Goal: Obtain resource: Download file/media

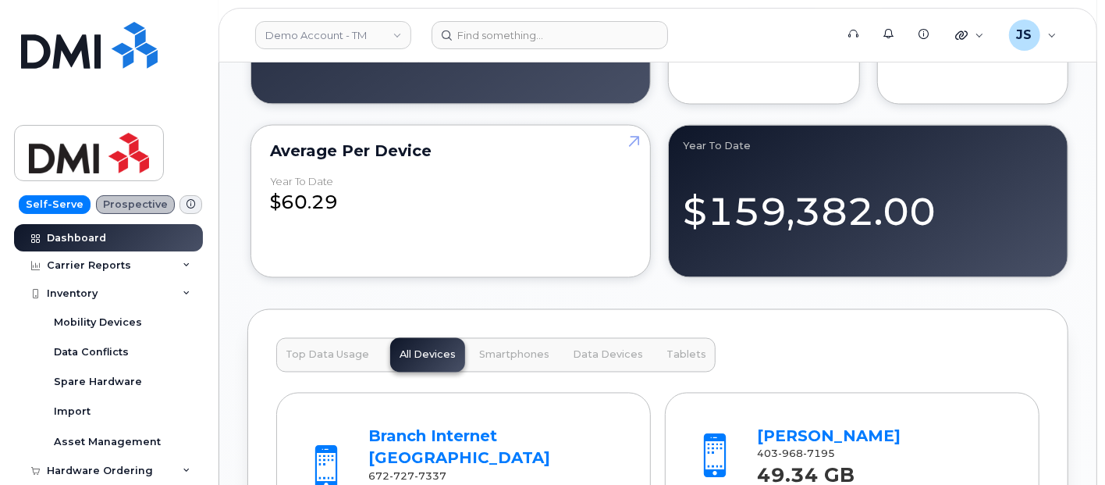
scroll to position [1648, 0]
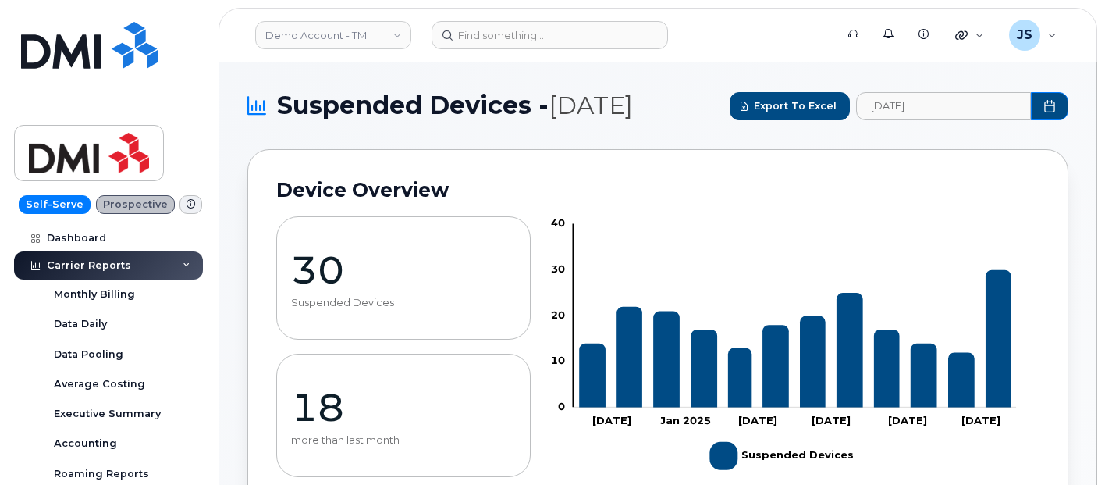
scroll to position [433, 0]
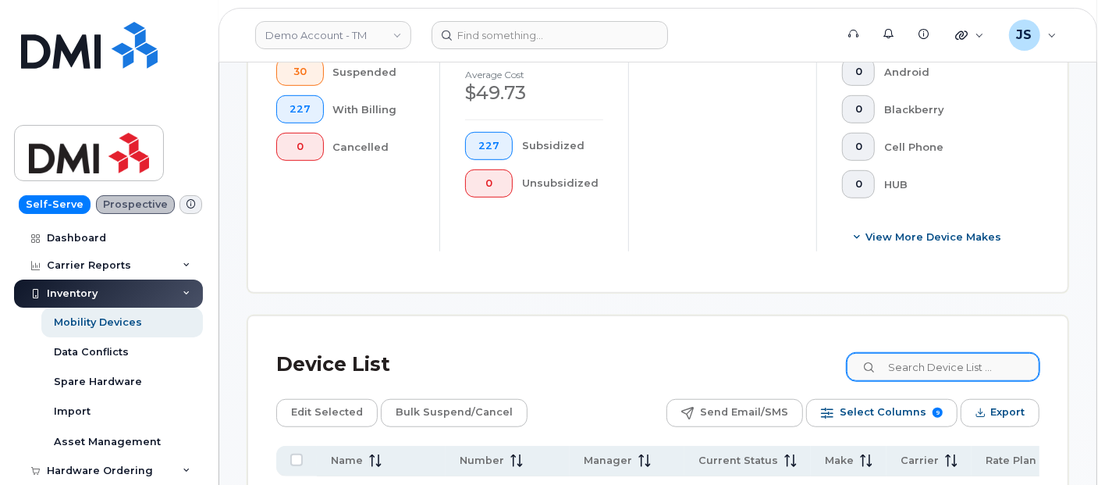
scroll to position [606, 0]
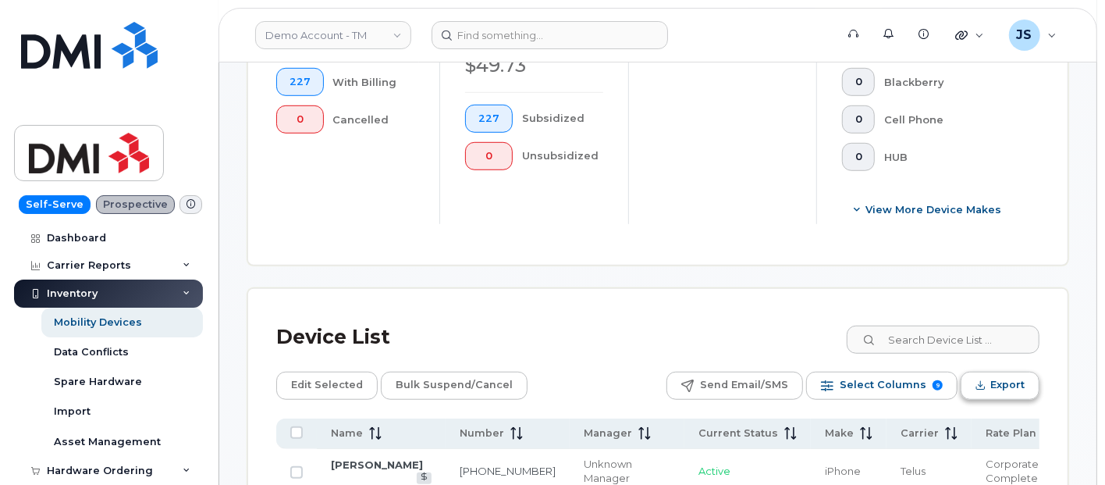
click at [977, 372] on button "Export" at bounding box center [1000, 386] width 79 height 28
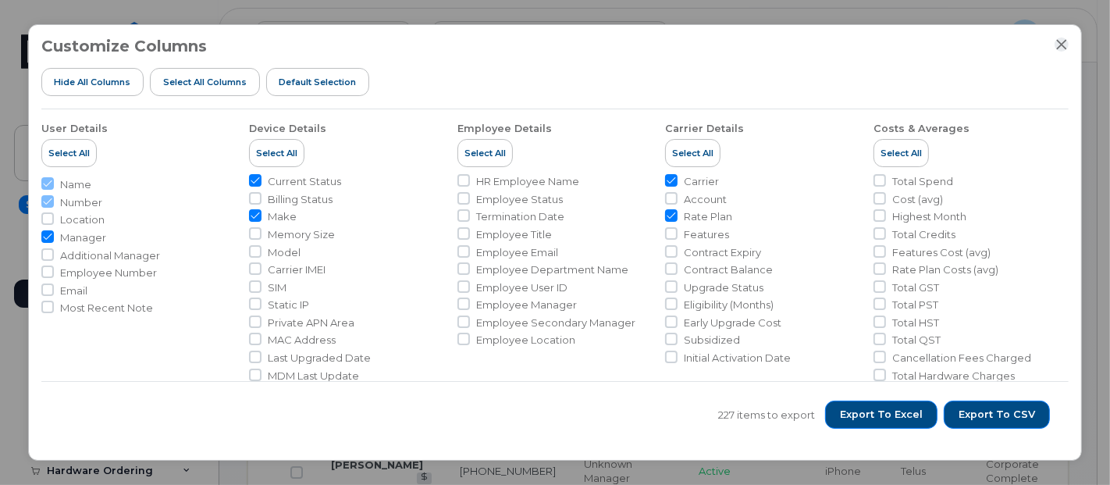
click at [1060, 39] on icon "Close" at bounding box center [1061, 44] width 12 height 12
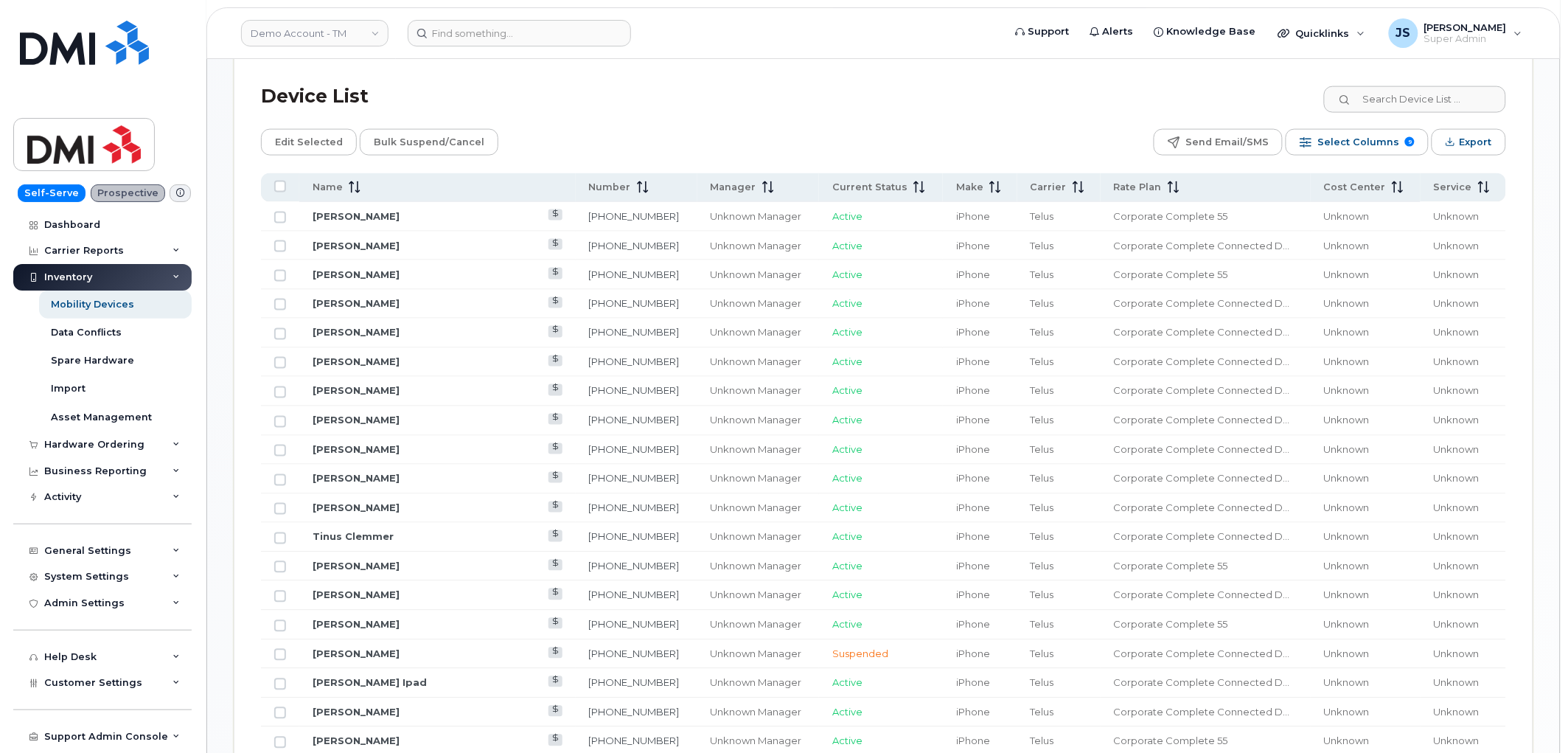
scroll to position [738, 0]
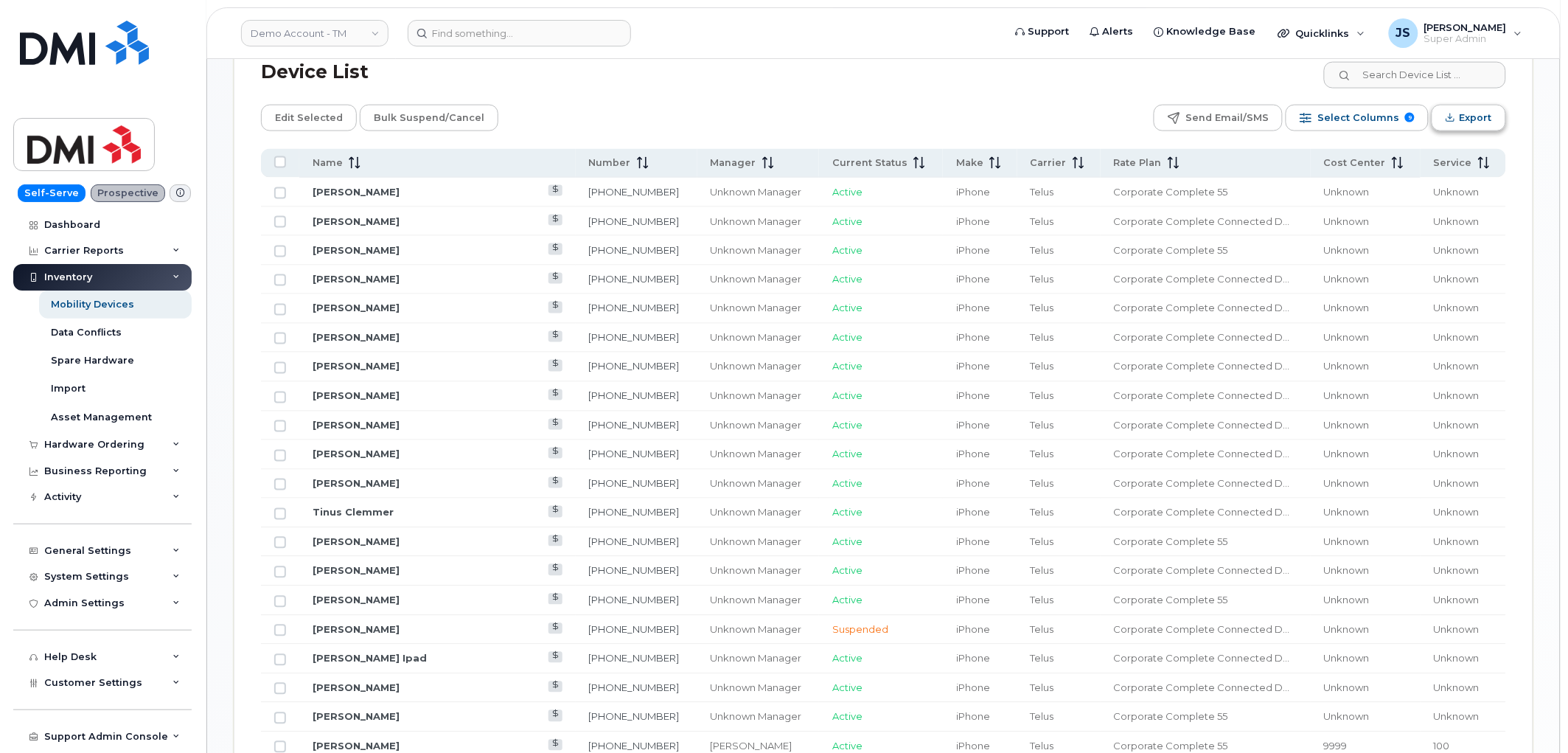
click at [1043, 124] on button "Export" at bounding box center [1469, 118] width 75 height 26
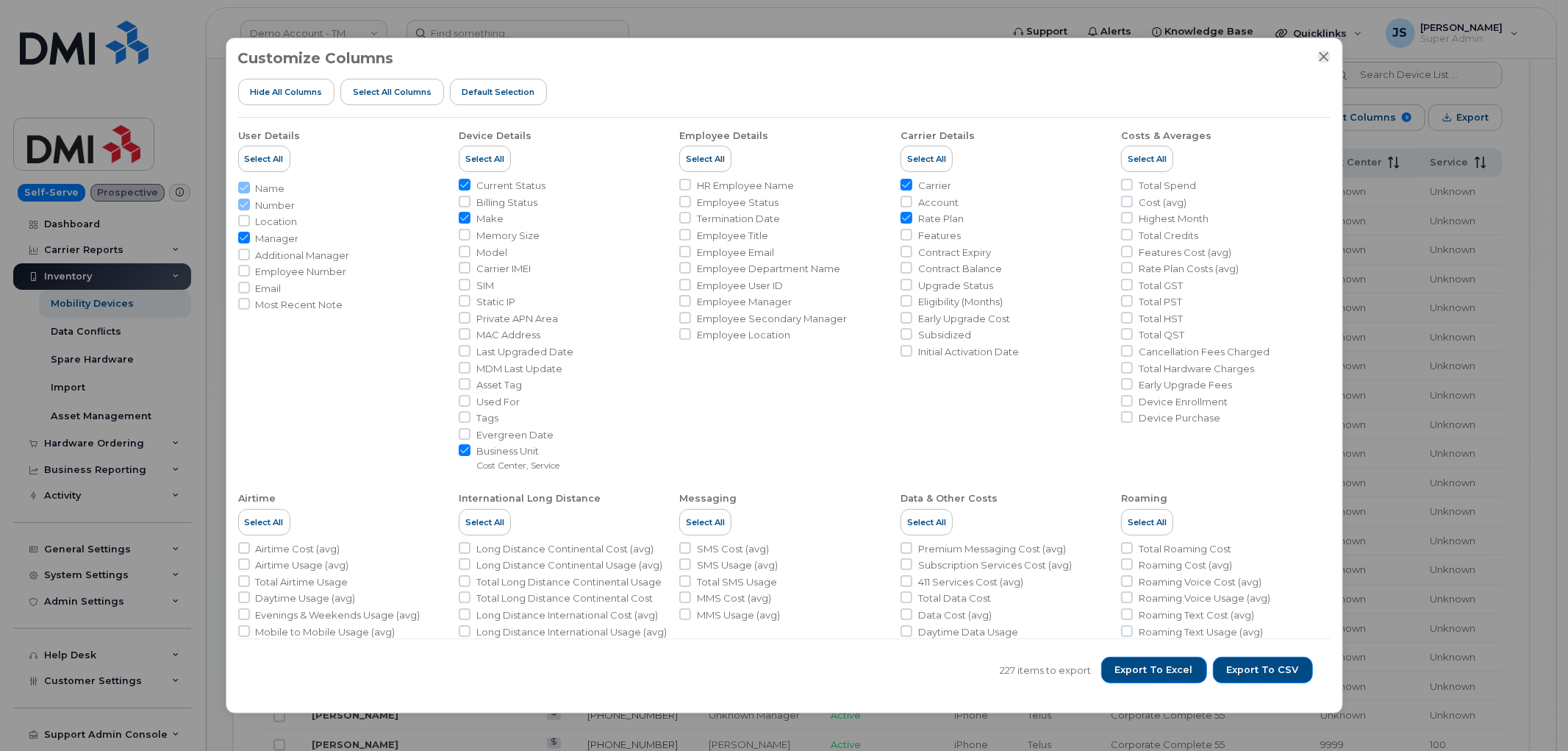
click at [1040, 54] on icon "Close" at bounding box center [1323, 57] width 11 height 11
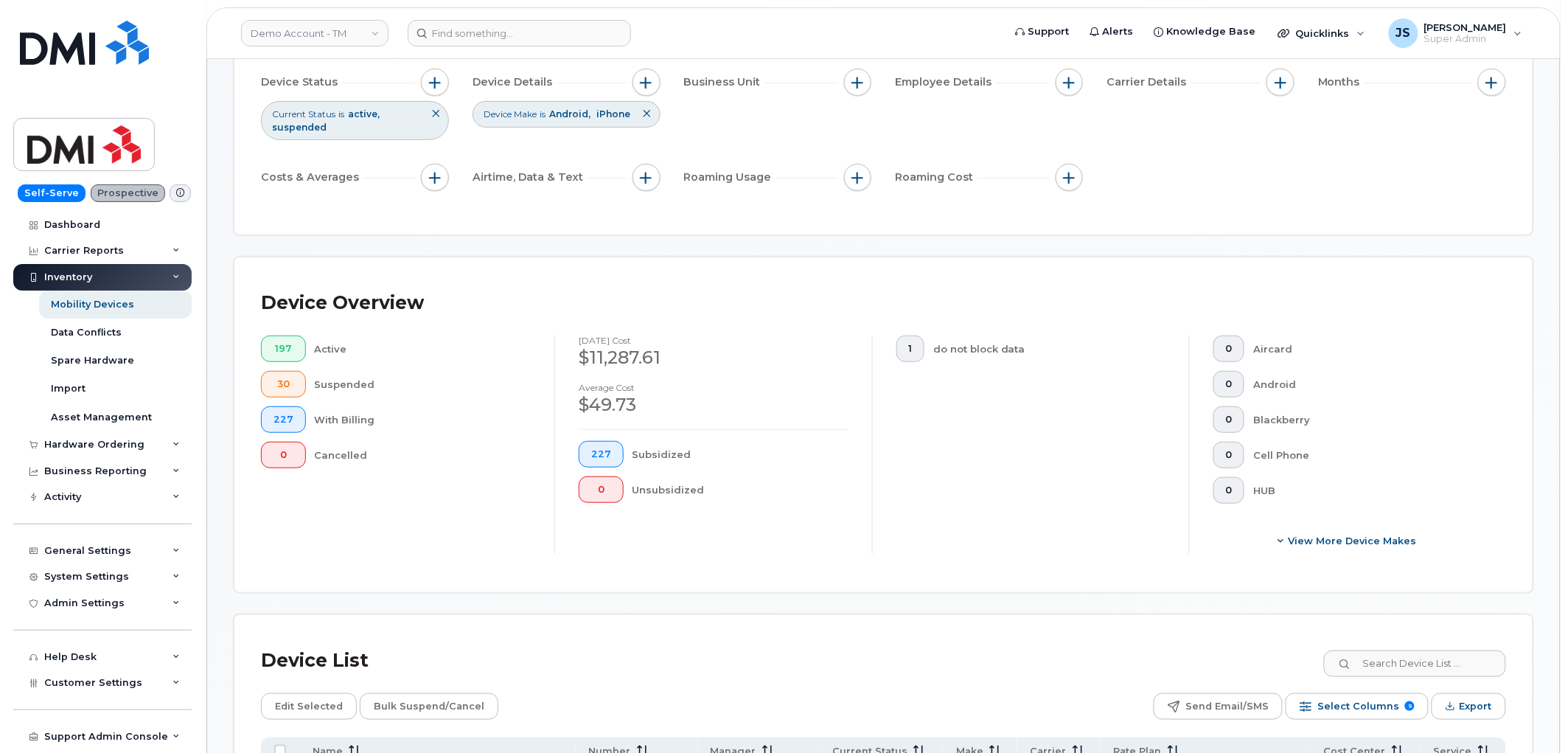
scroll to position [0, 0]
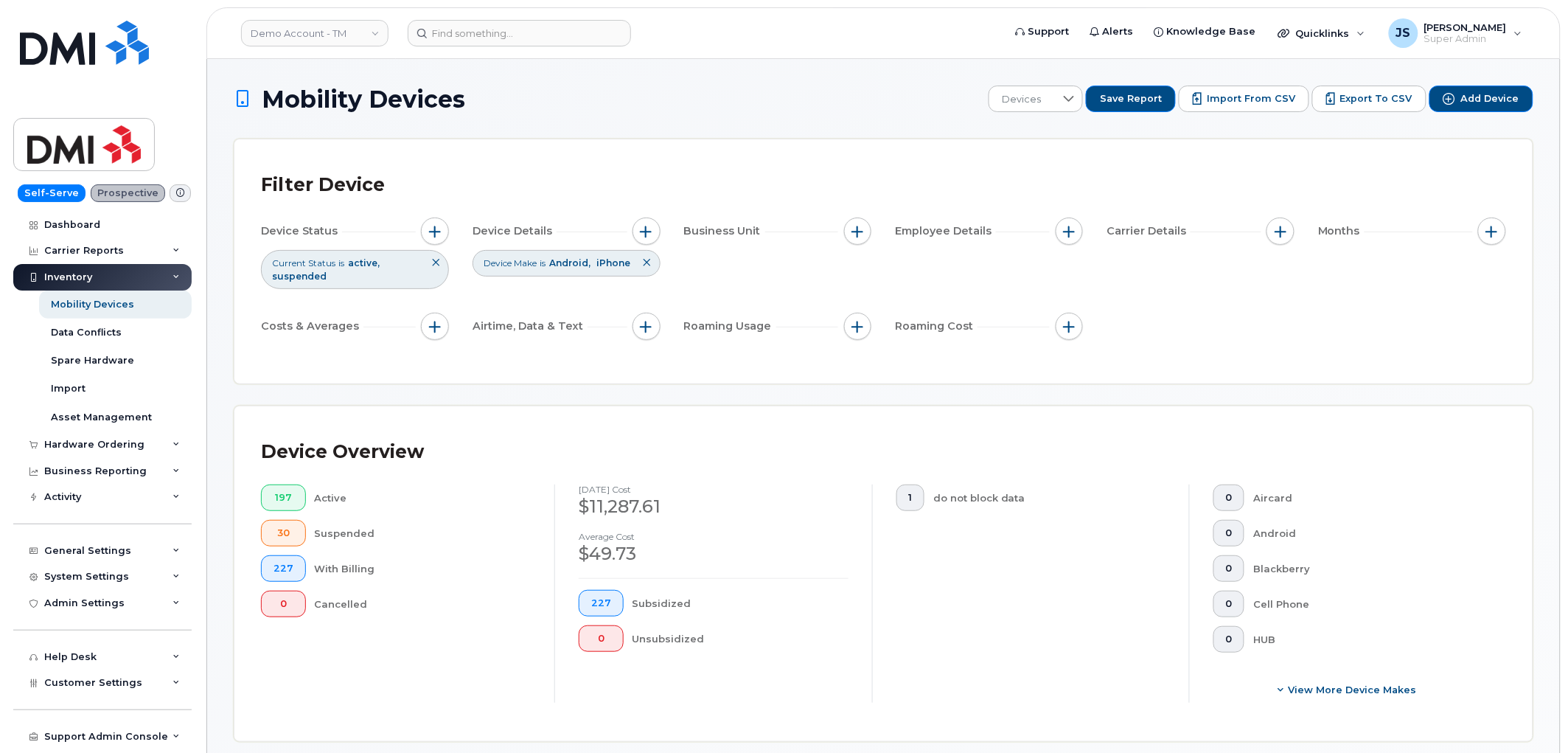
click at [445, 457] on div "Active" at bounding box center [422, 498] width 216 height 26
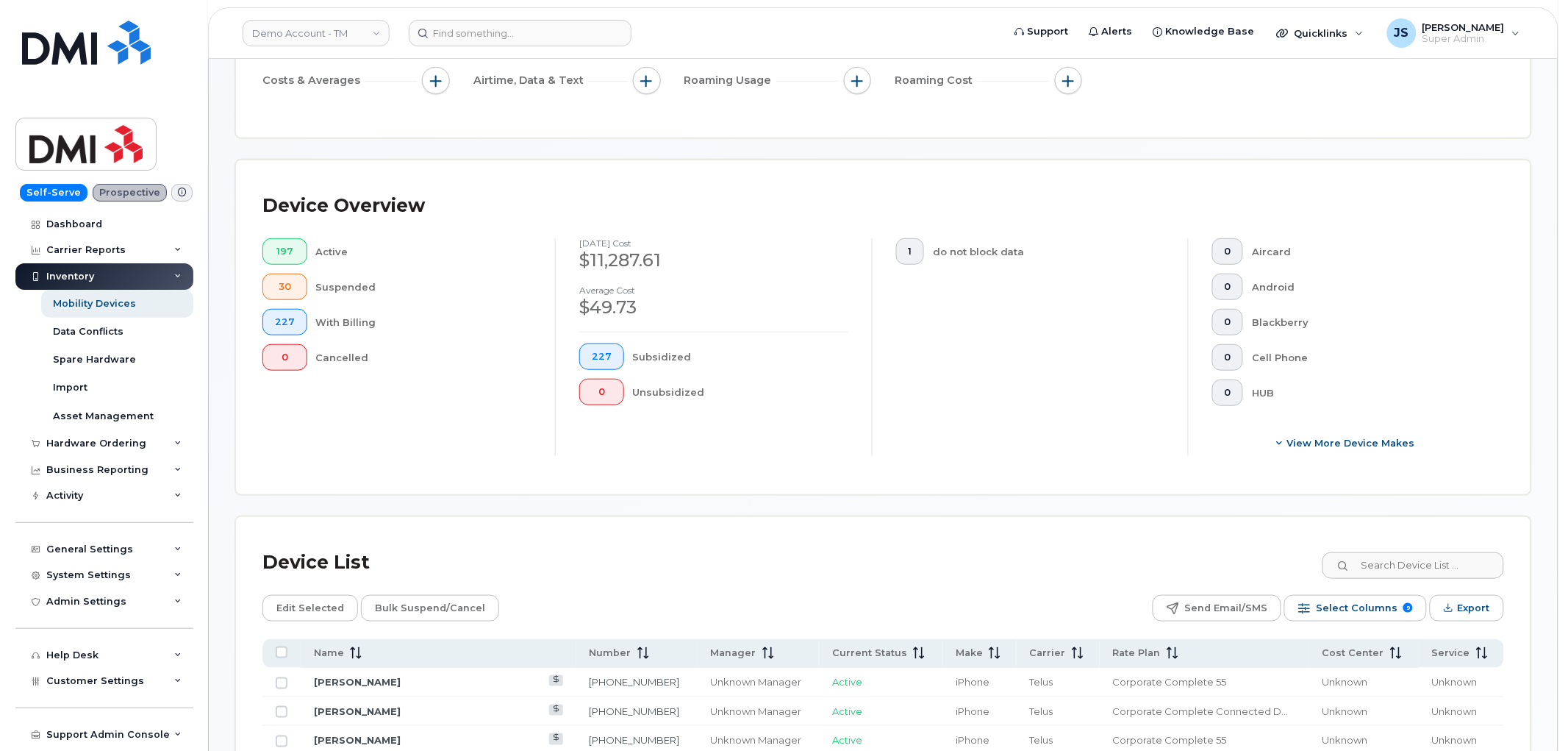
scroll to position [653, 0]
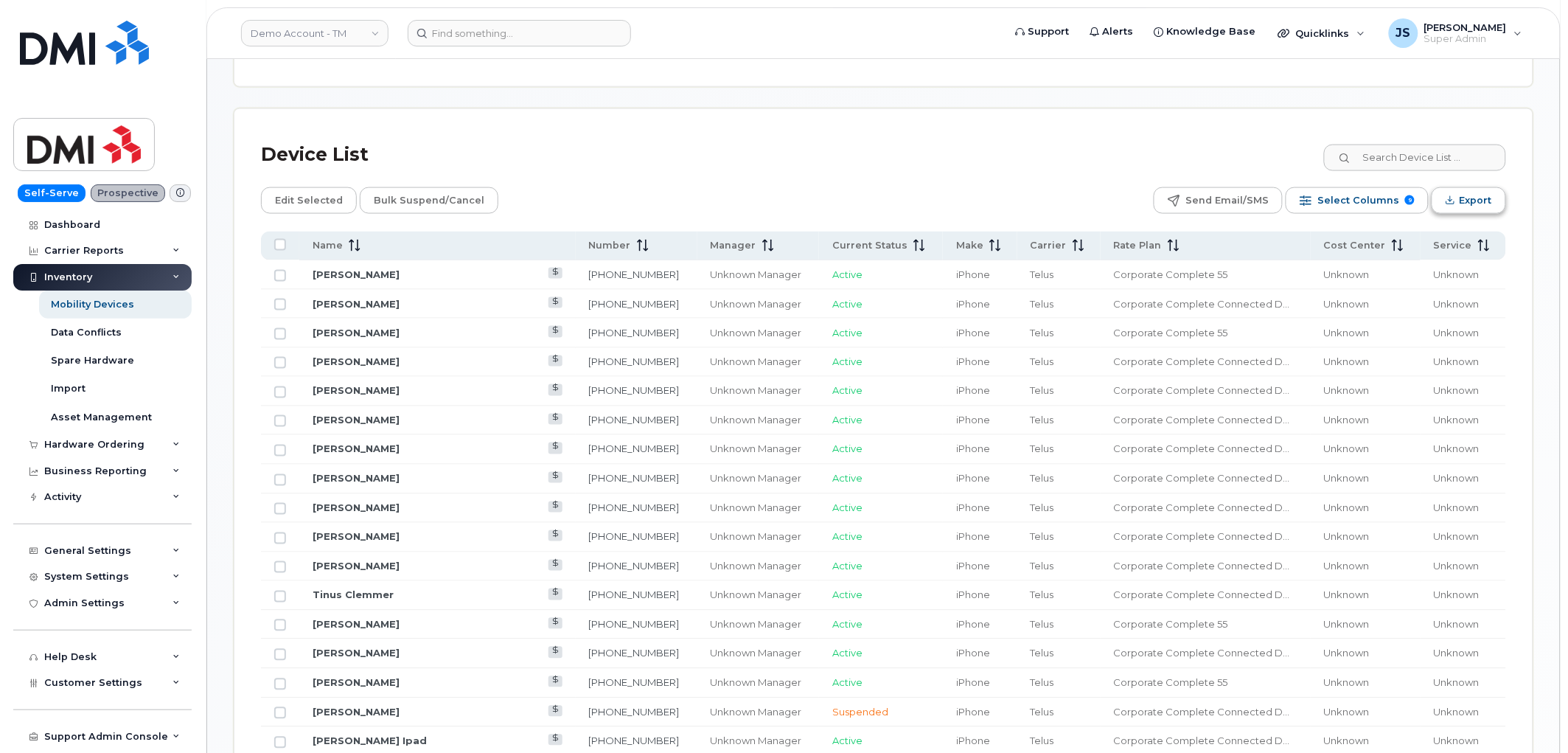
click at [1043, 207] on span "Export" at bounding box center [1475, 200] width 32 height 22
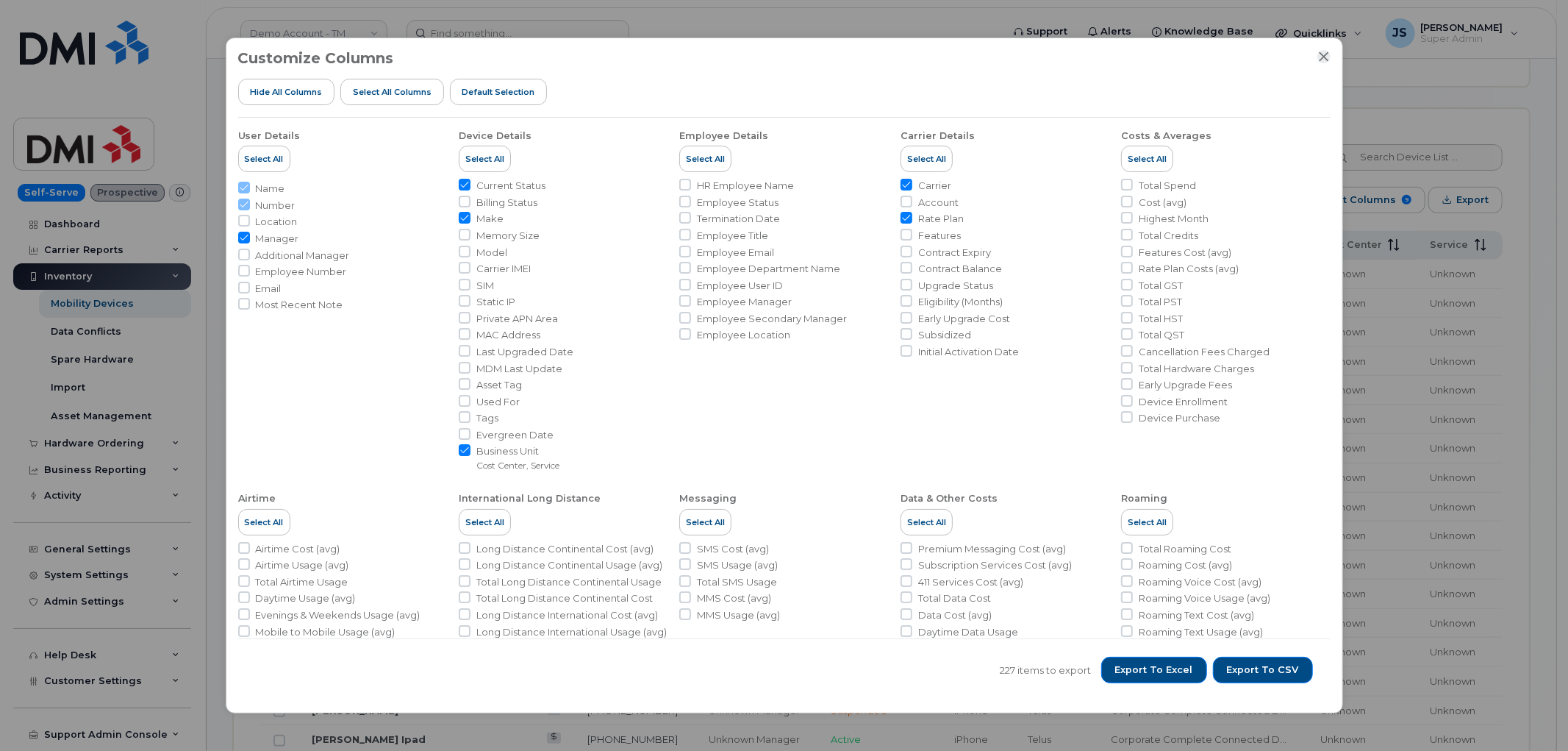
click at [1040, 57] on icon "Close" at bounding box center [1323, 57] width 11 height 11
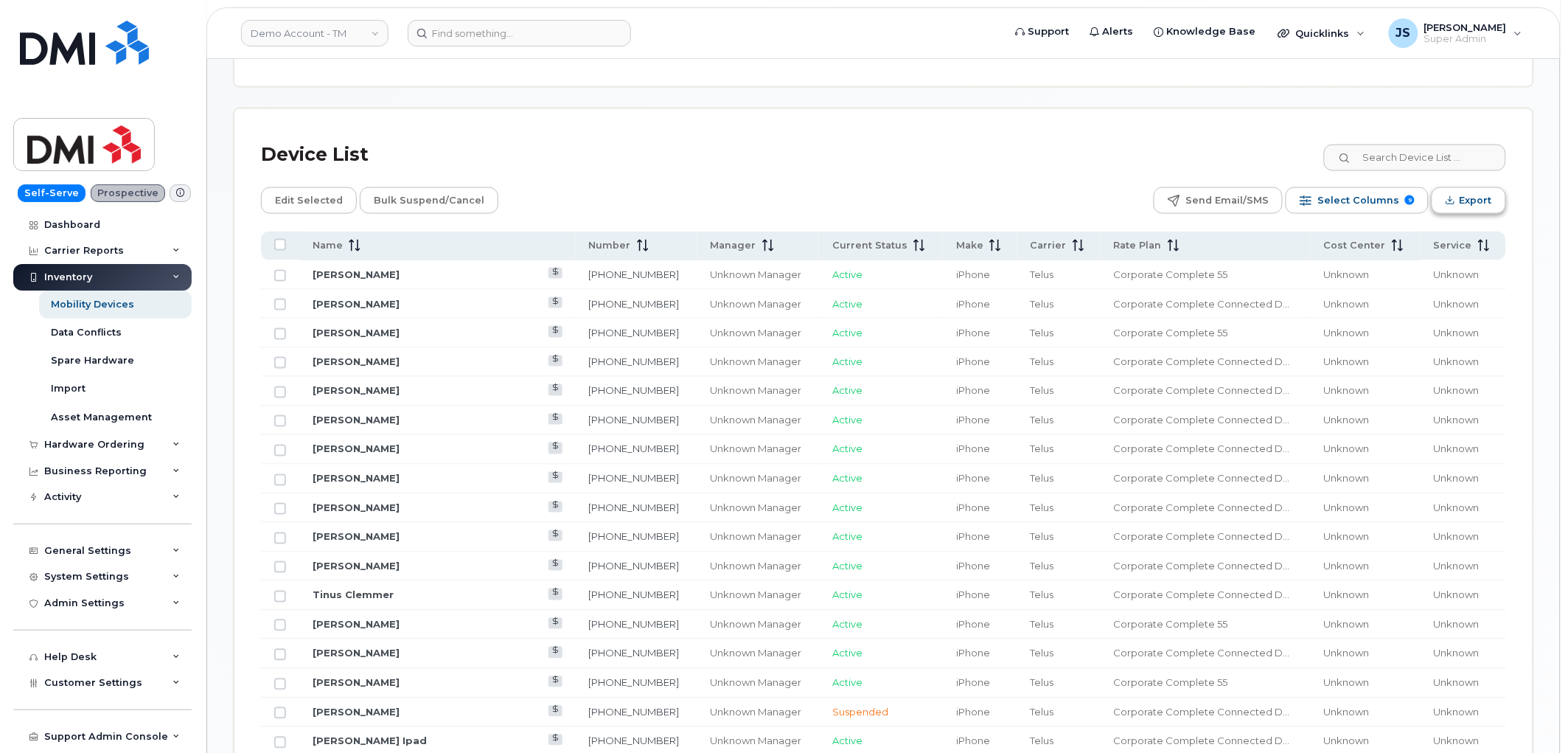
click at [1043, 205] on span "Export" at bounding box center [1475, 200] width 32 height 22
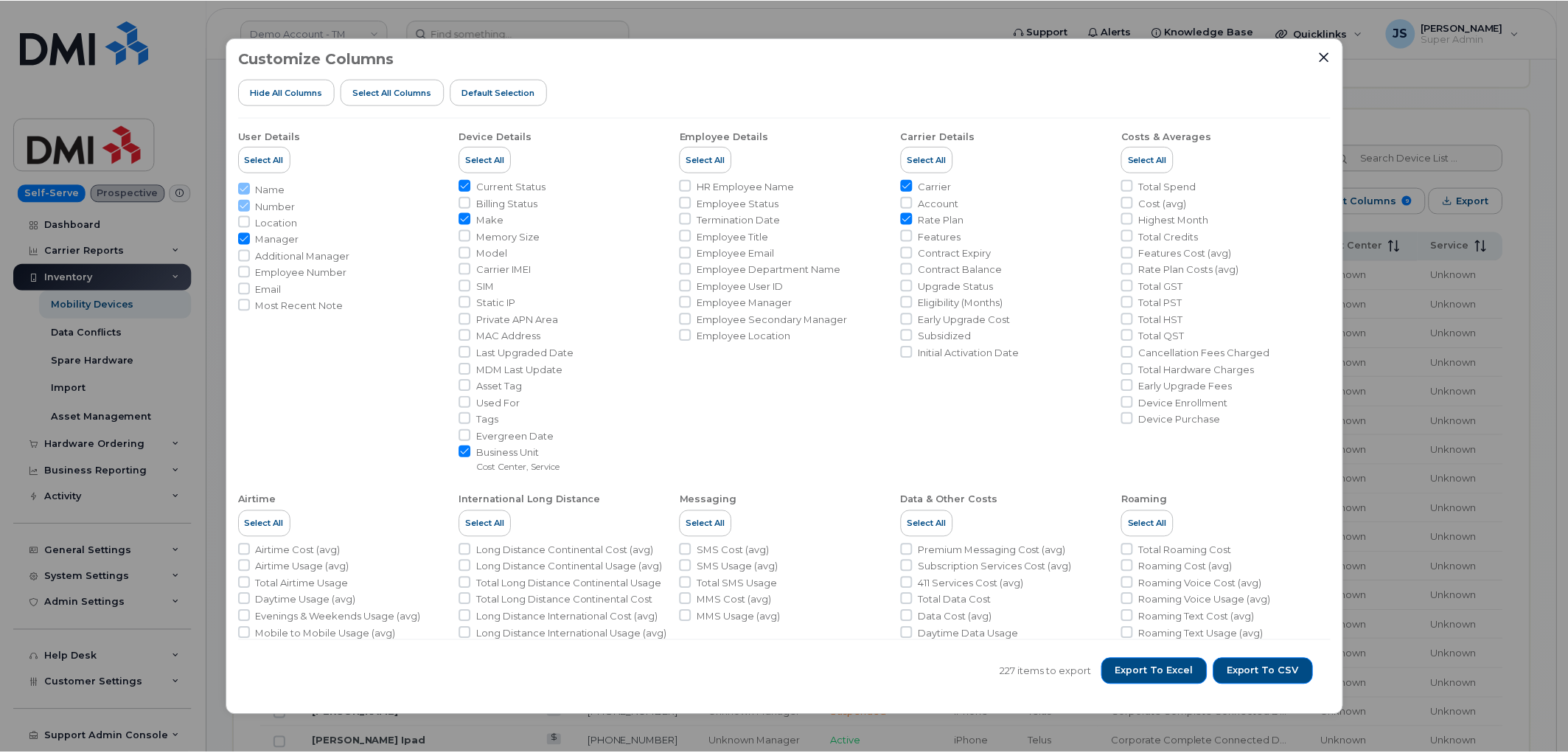
scroll to position [151, 0]
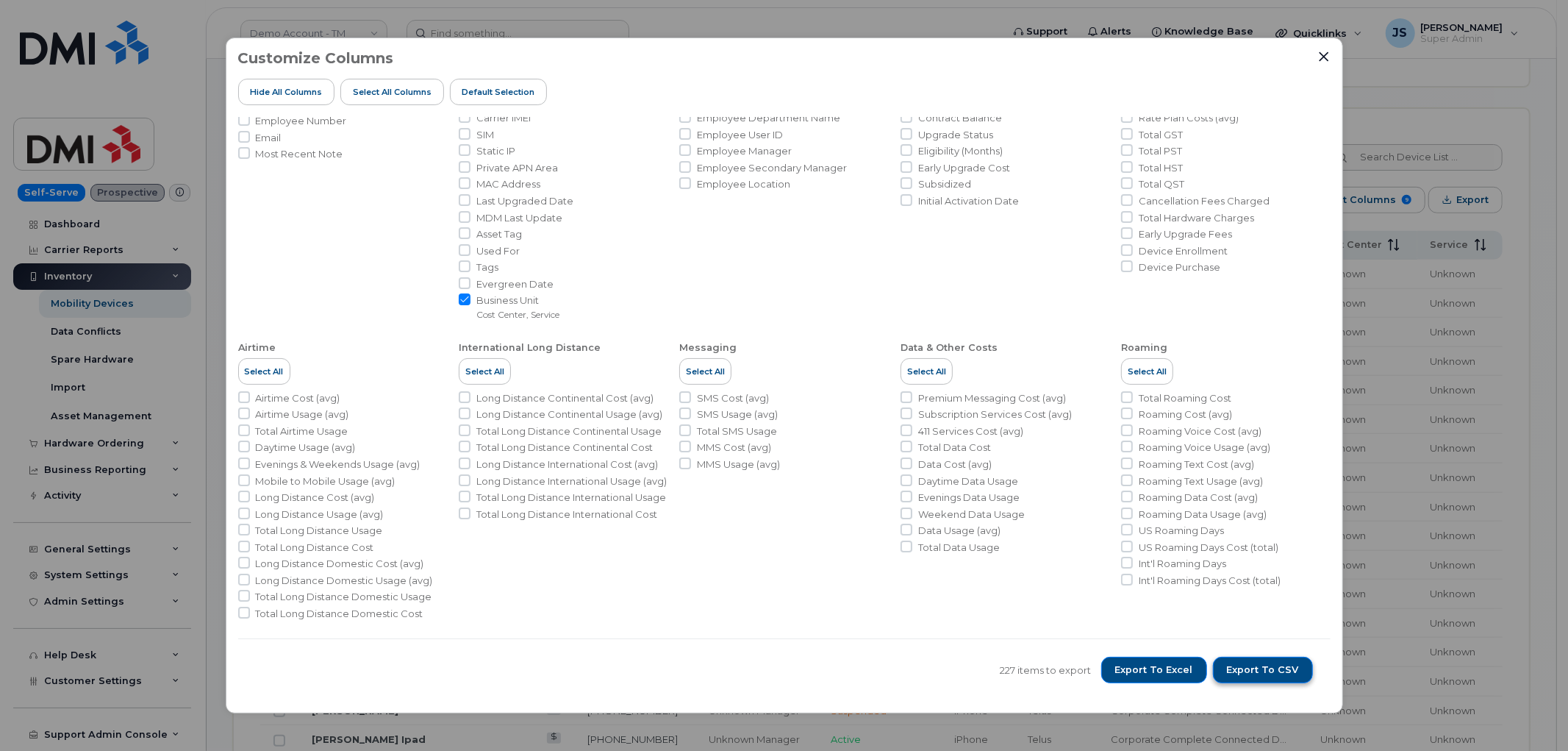
click at [1040, 456] on button "Export to CSV" at bounding box center [1263, 670] width 100 height 26
click at [1040, 456] on span "Export to CSV" at bounding box center [1263, 670] width 72 height 13
click at [1040, 56] on icon "Close" at bounding box center [1323, 57] width 11 height 11
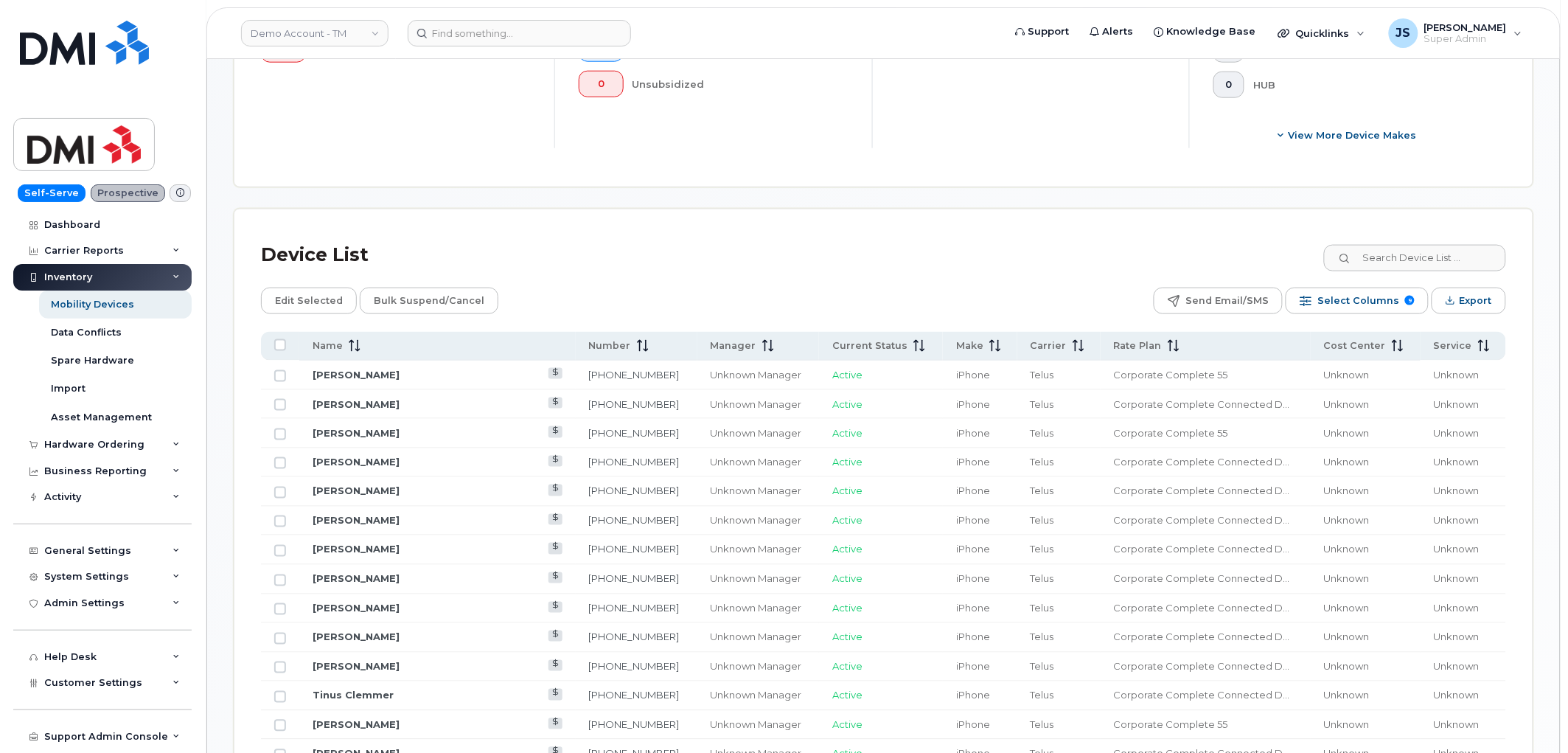
scroll to position [573, 0]
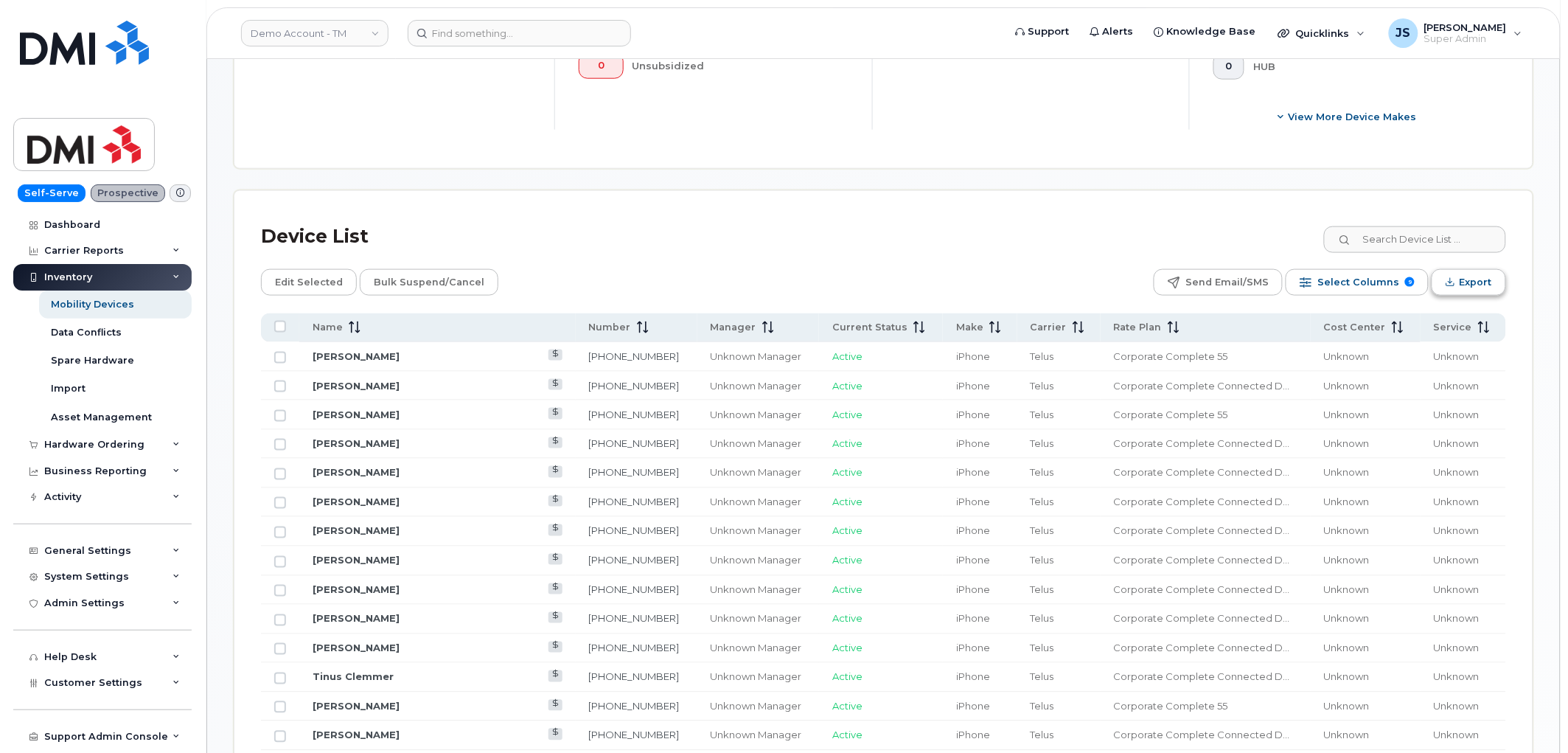
click at [1043, 275] on span "Export" at bounding box center [1475, 282] width 32 height 22
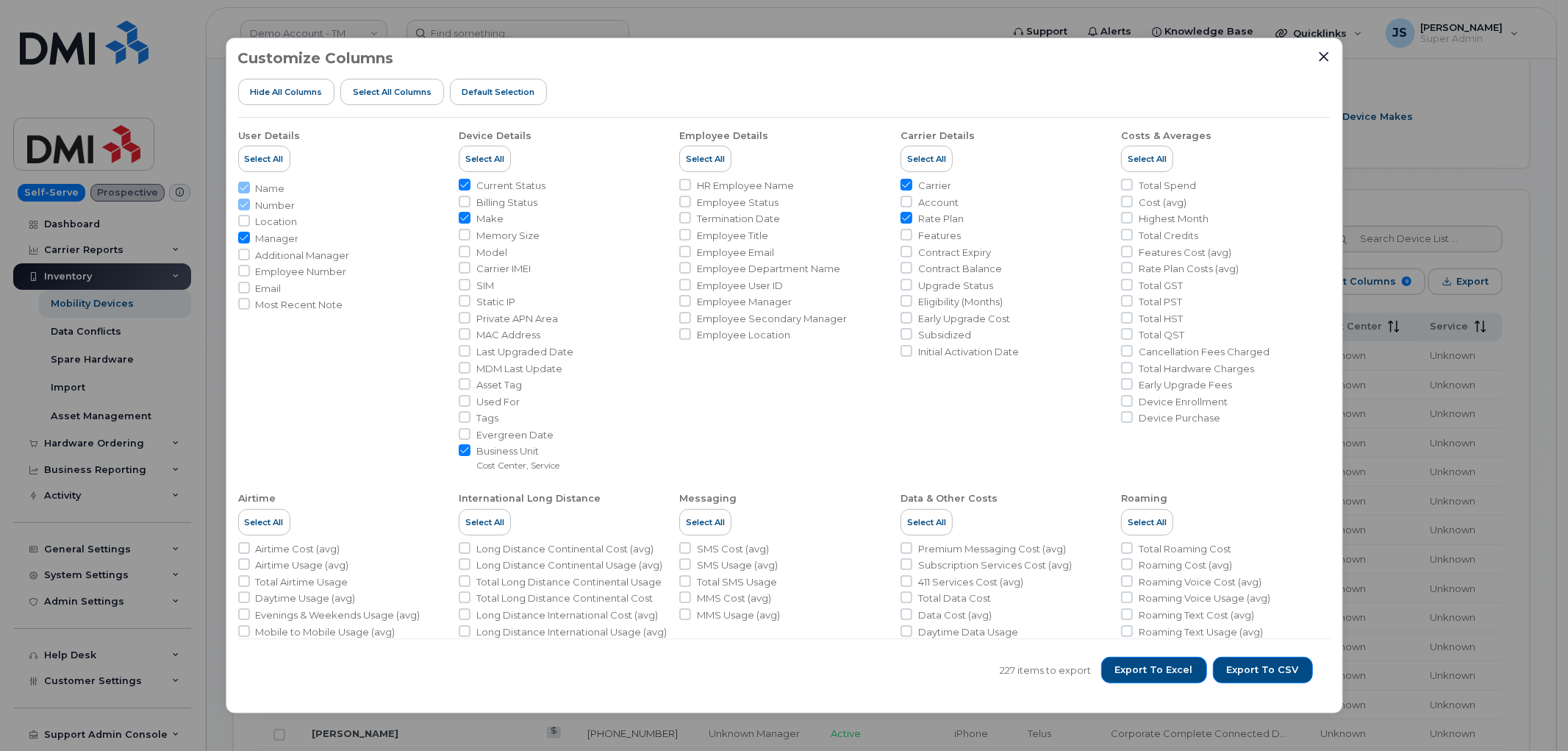
click at [1040, 57] on div "Customize Columns Hide All Columns Select all Columns Default Selection User De…" at bounding box center [784, 375] width 1117 height 676
click at [1040, 57] on icon "Close" at bounding box center [1323, 57] width 11 height 11
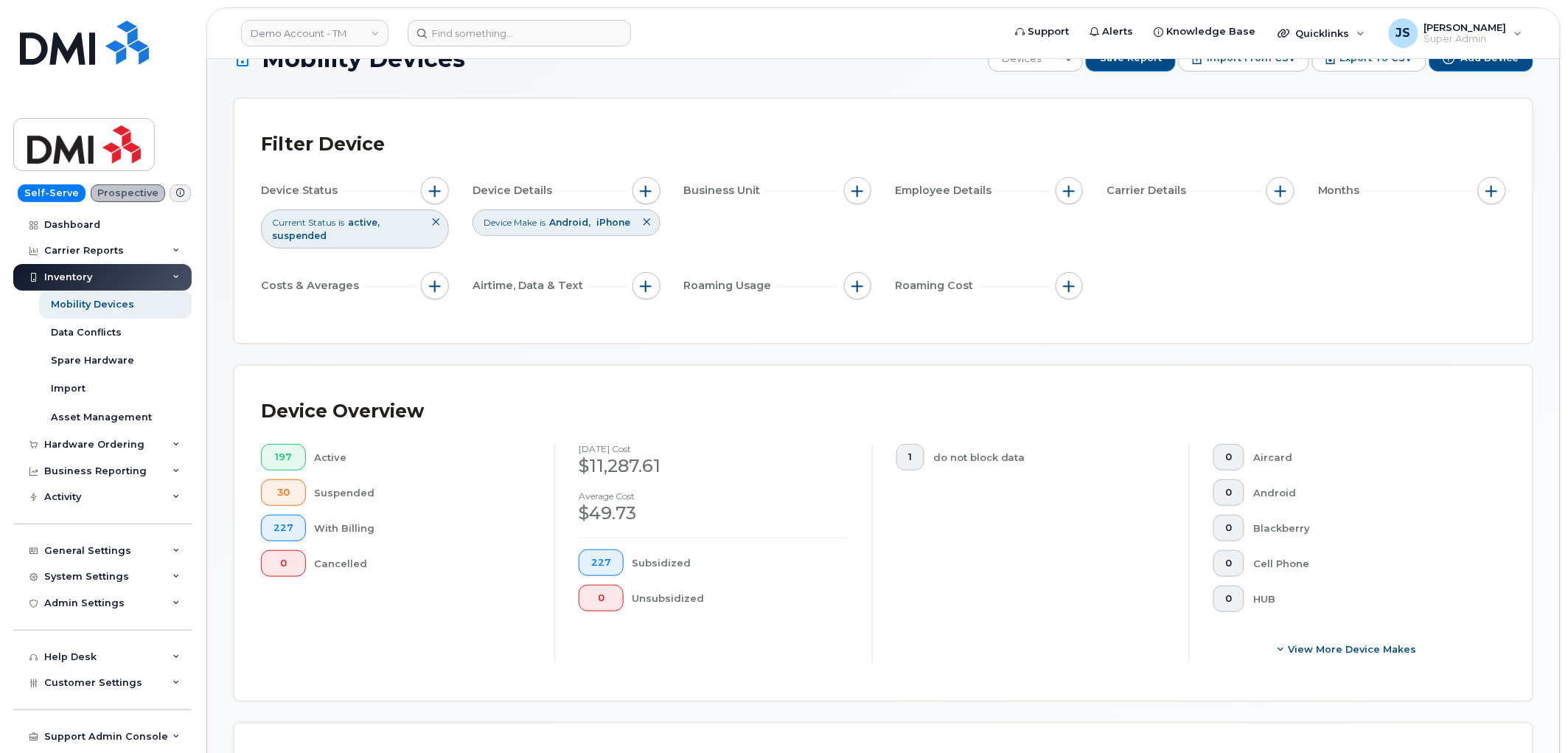
scroll to position [0, 0]
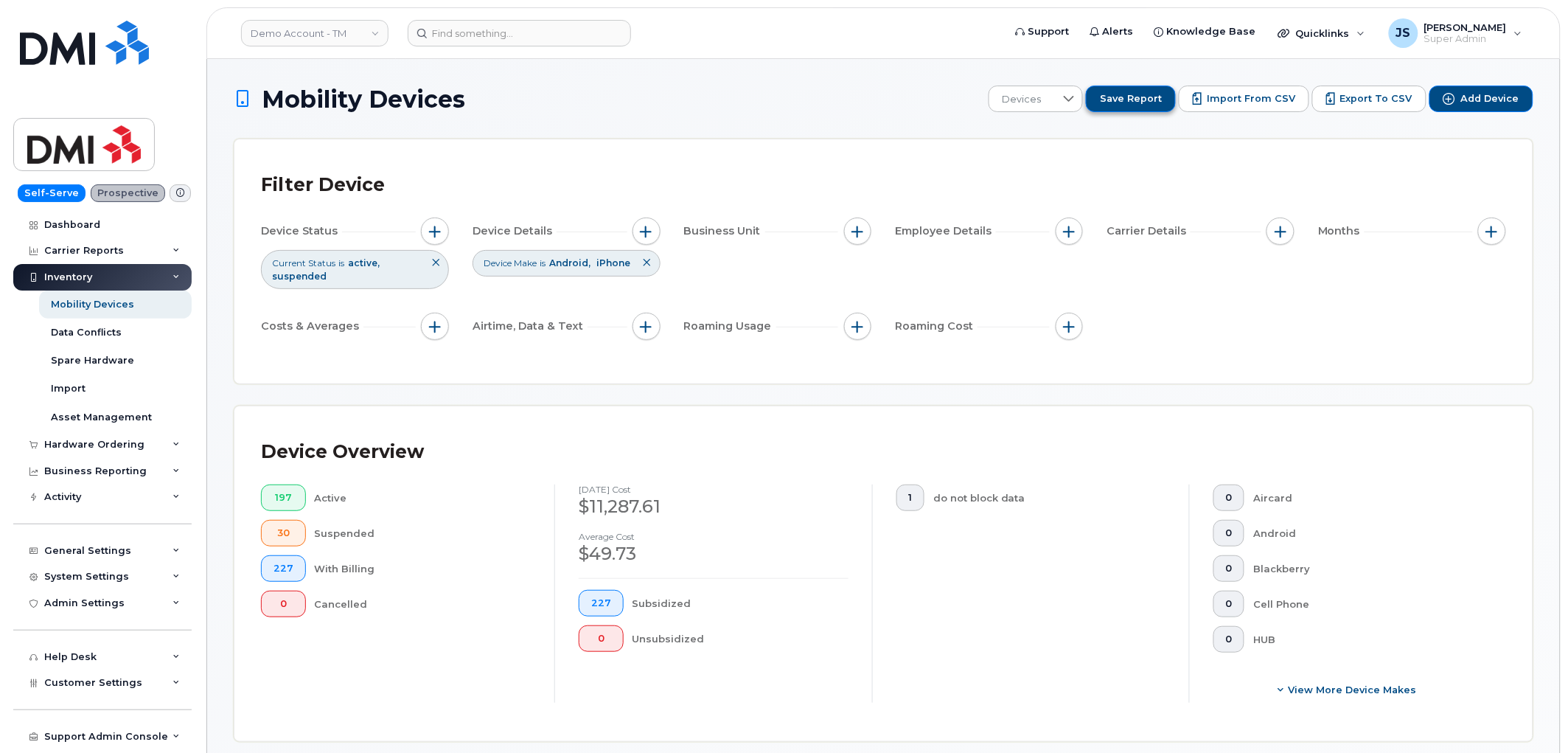
click at [1043, 103] on span "Save Report" at bounding box center [1132, 99] width 62 height 13
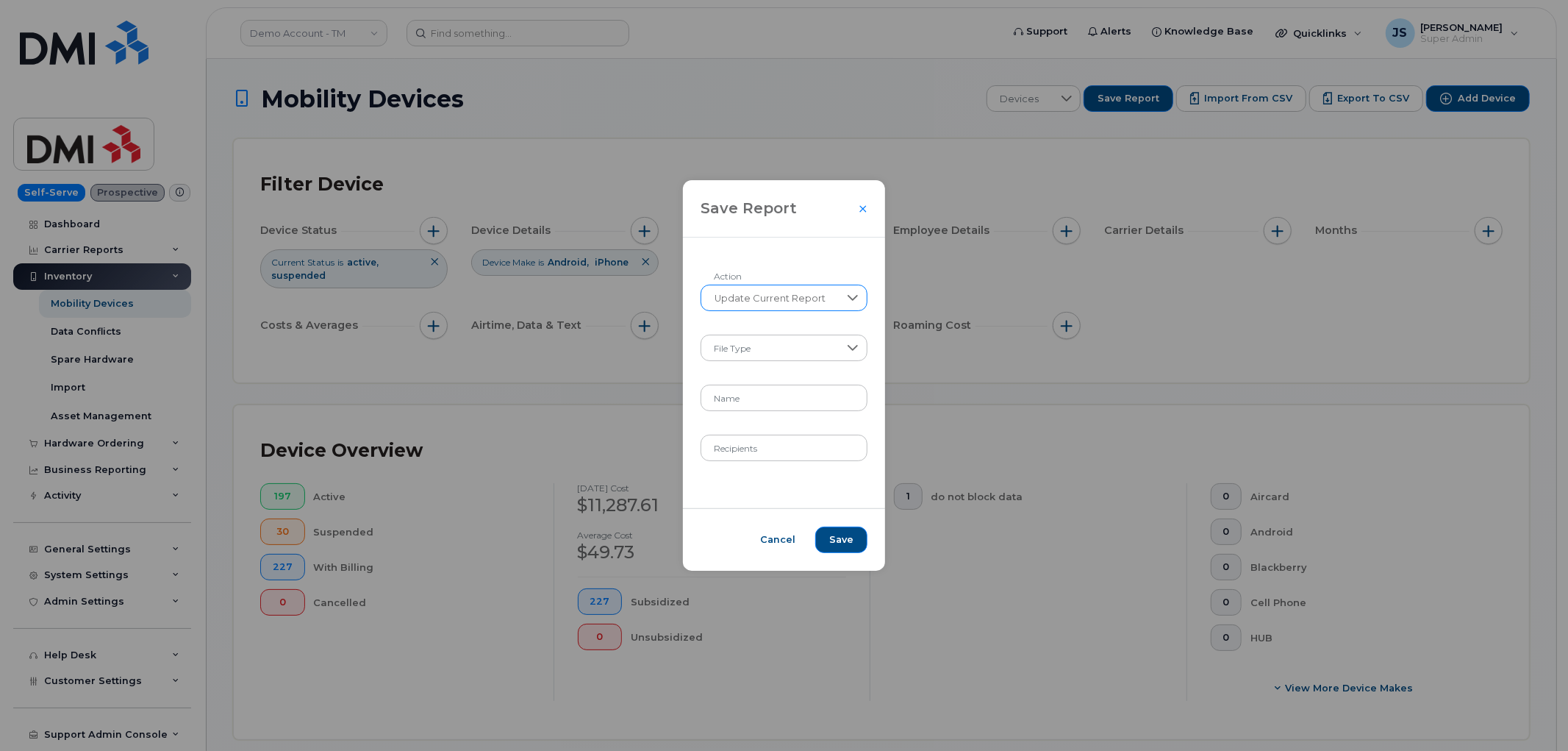
click at [757, 302] on span "Update Current Report" at bounding box center [770, 299] width 137 height 26
click at [759, 347] on li "Create New Report" at bounding box center [784, 335] width 165 height 25
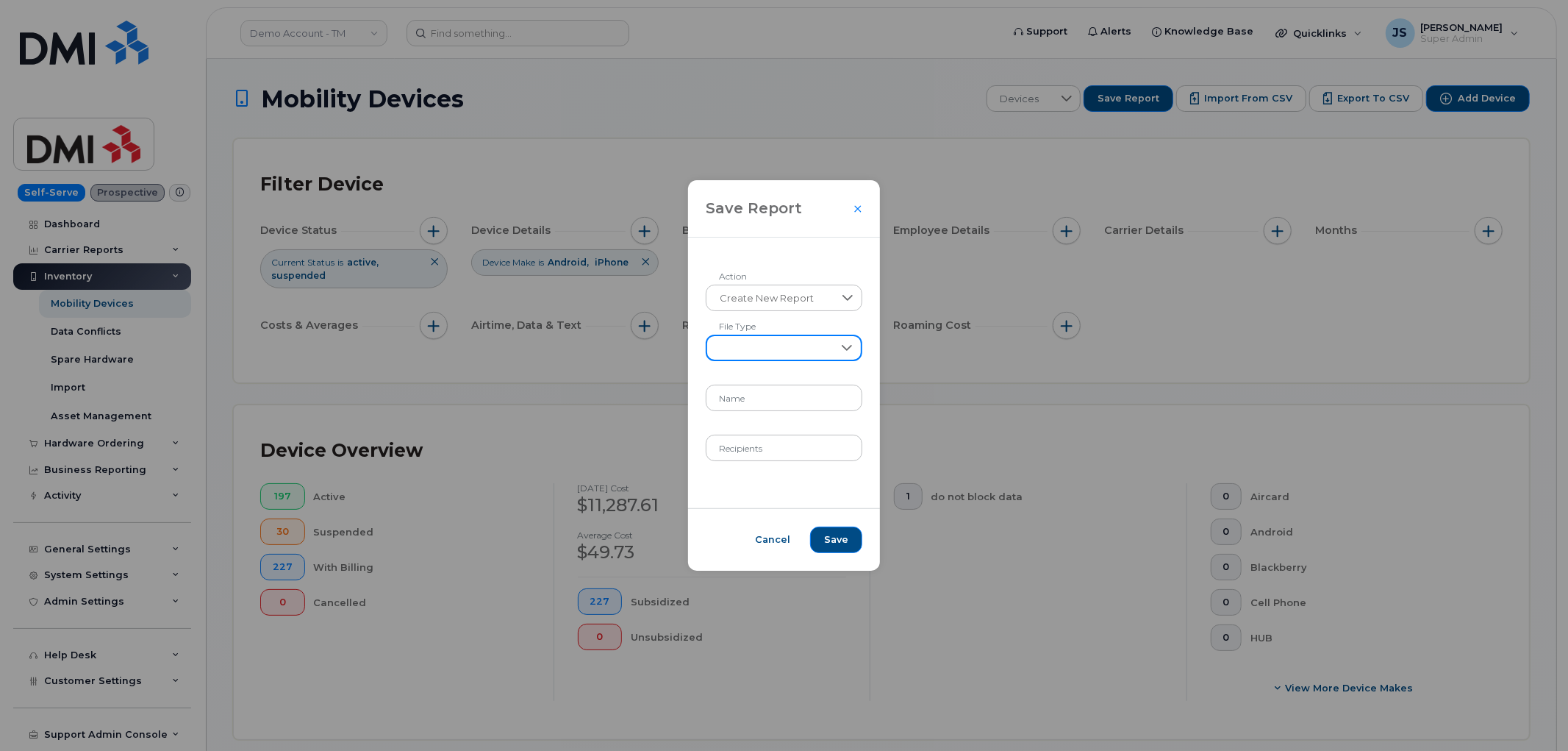
click at [762, 358] on span at bounding box center [769, 350] width 125 height 26
click at [762, 383] on li "XLSX" at bounding box center [784, 386] width 146 height 25
click at [773, 393] on input "Name" at bounding box center [784, 398] width 156 height 26
type input "September Report"
click at [761, 449] on input "Recipients" at bounding box center [784, 448] width 156 height 26
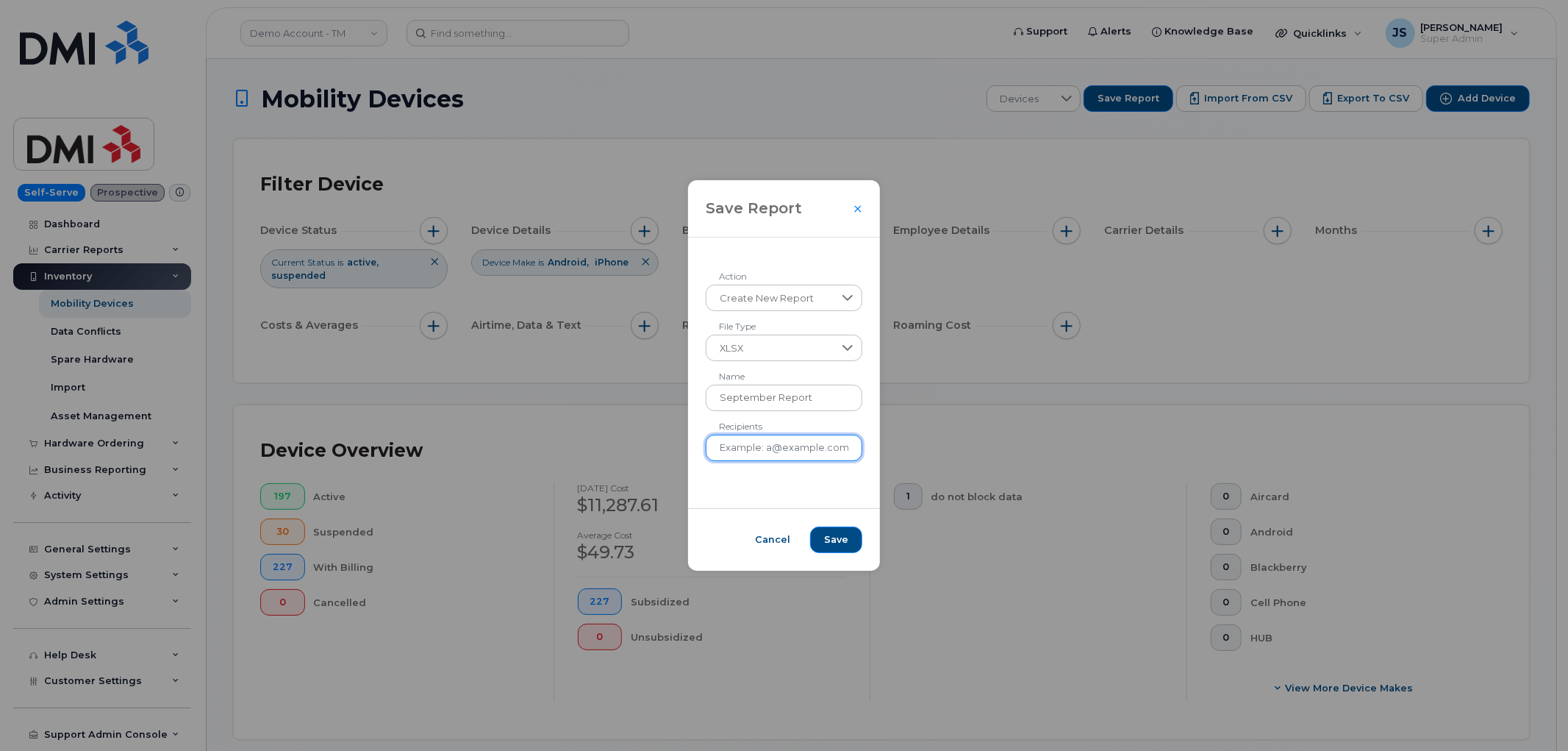
type input "jade@dminc.com , dj@dminc.com"
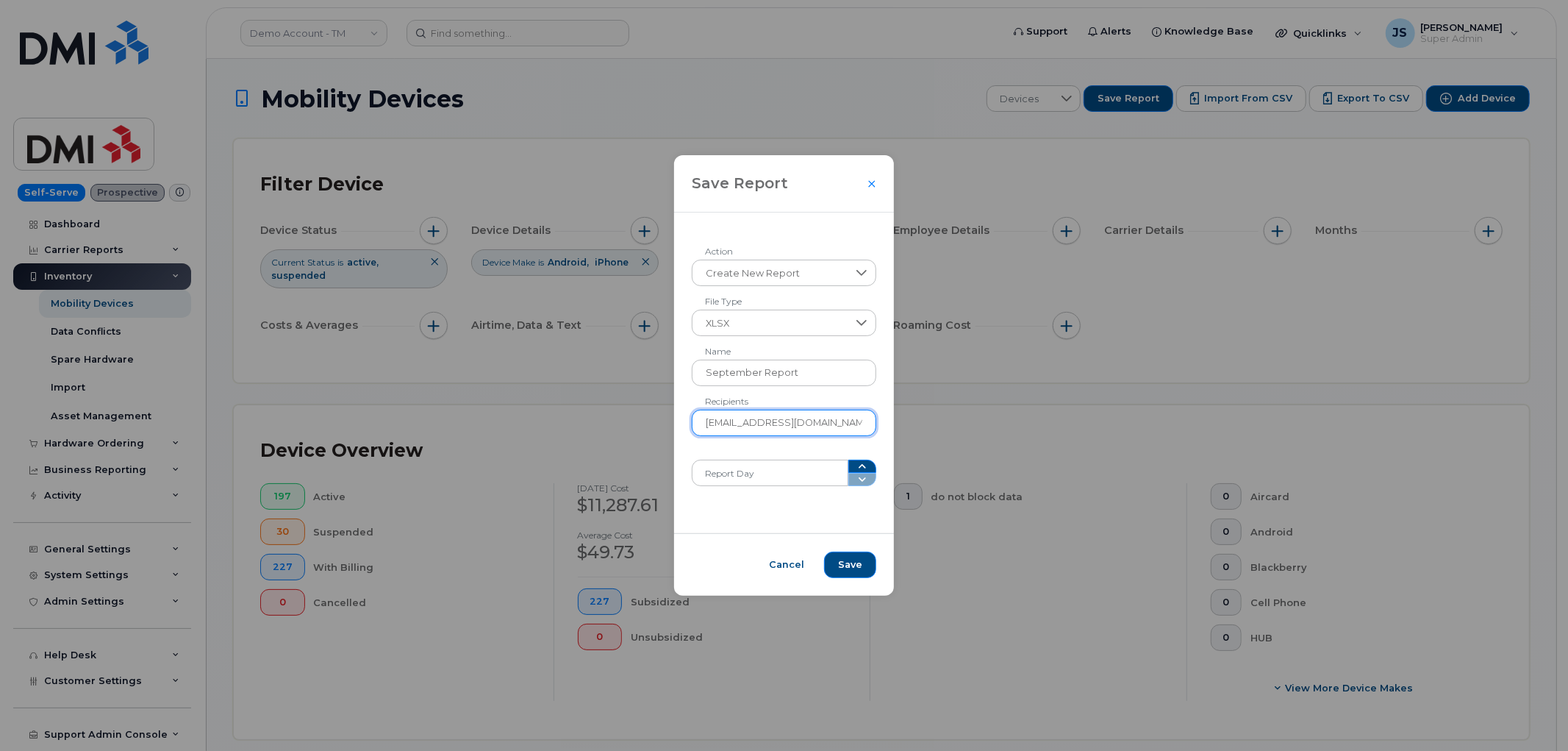
click at [804, 427] on input "jade@dminc.com , dj@dminc.com" at bounding box center [784, 423] width 185 height 26
click at [804, 456] on input "Report Day" at bounding box center [769, 473] width 156 height 26
type input "1"
click at [785, 456] on span "Cancel" at bounding box center [785, 564] width 35 height 13
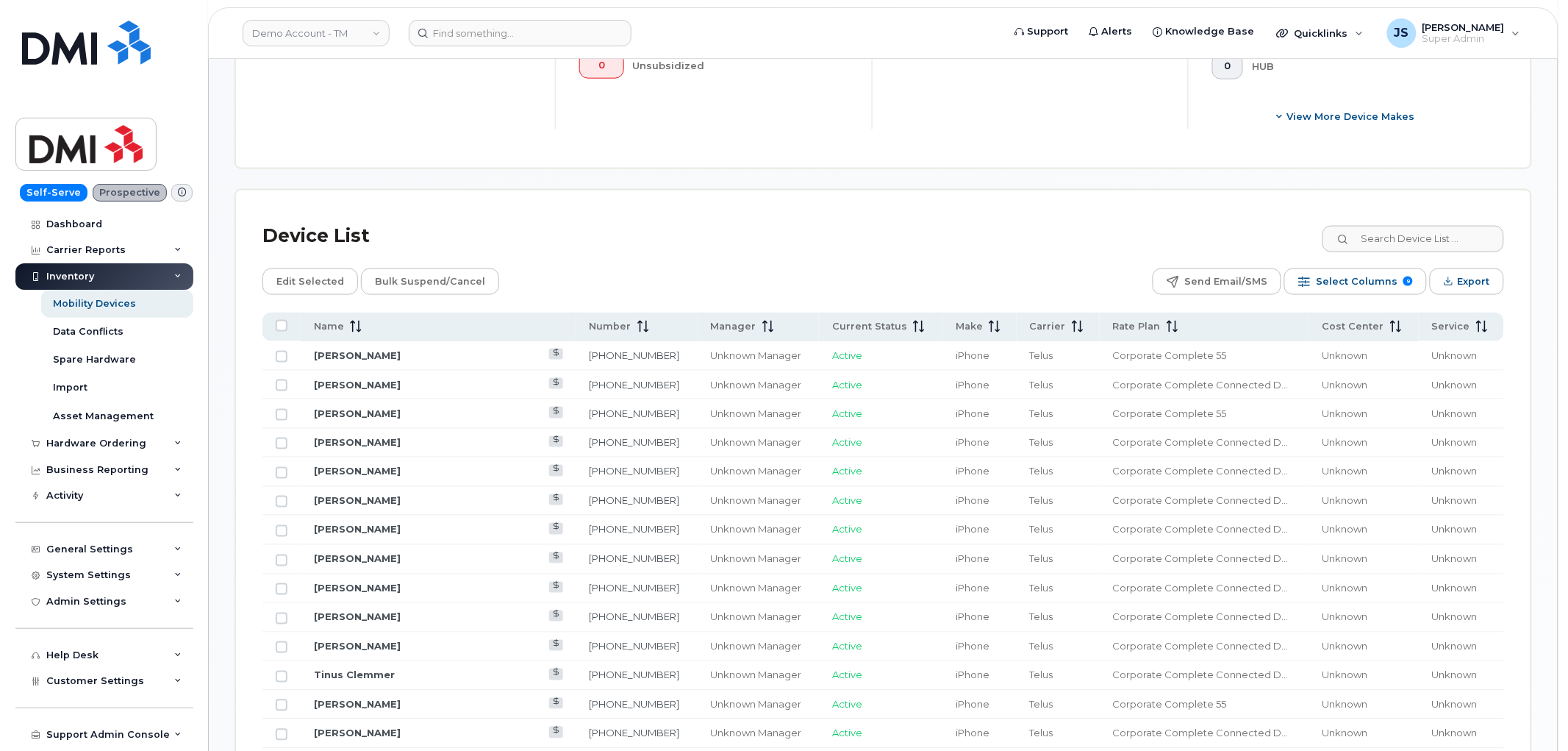
scroll to position [653, 0]
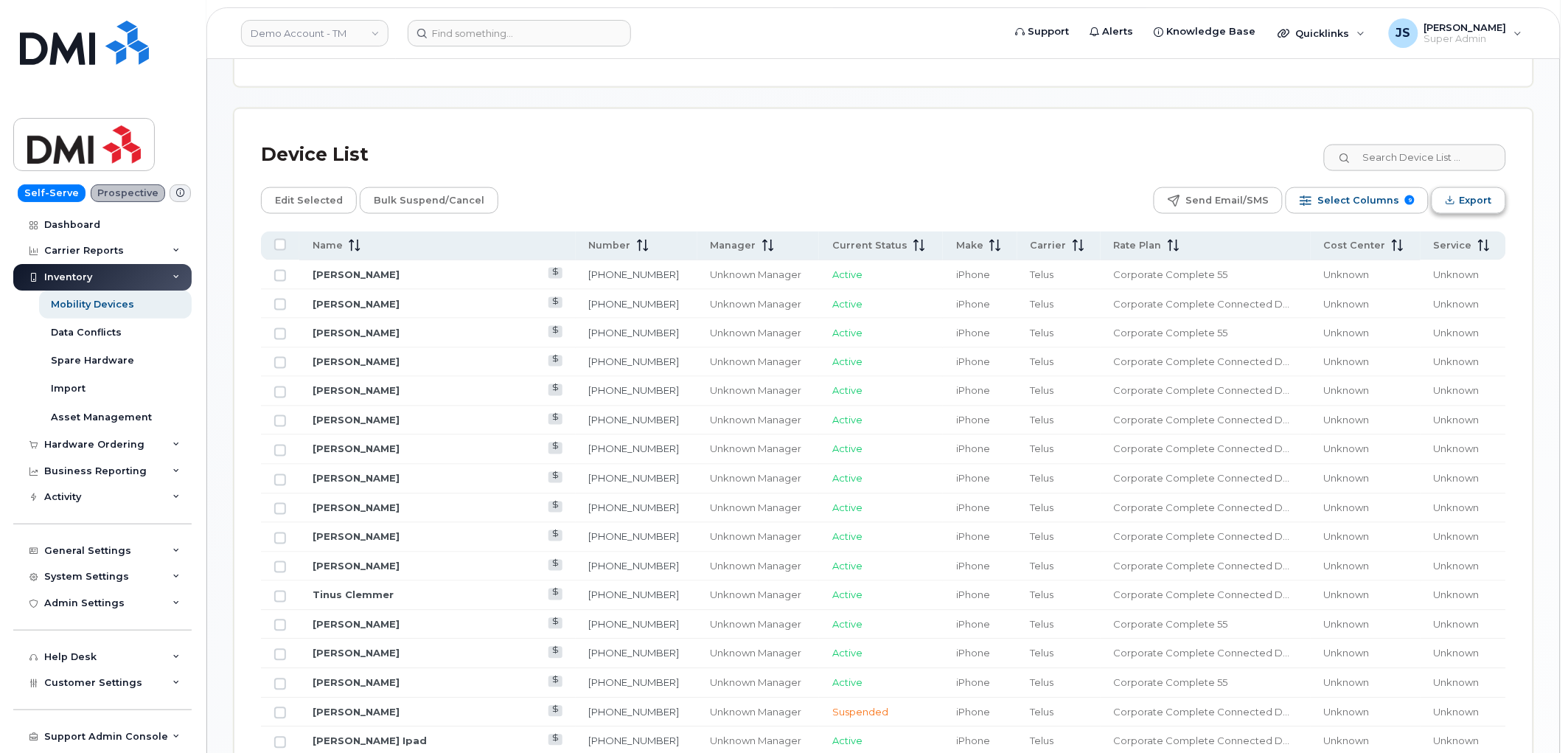
click at [1043, 199] on button "Export" at bounding box center [1469, 200] width 75 height 26
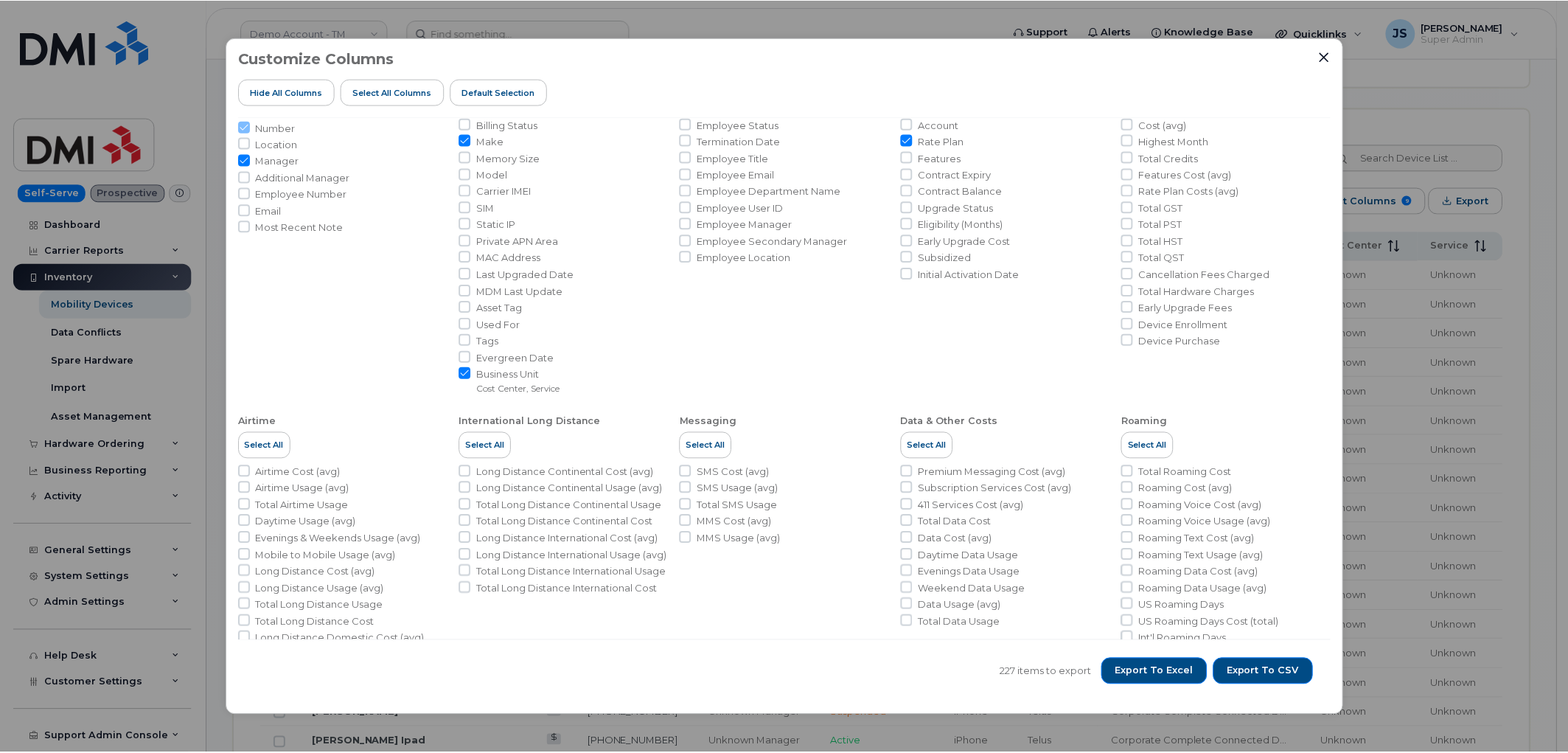
scroll to position [151, 0]
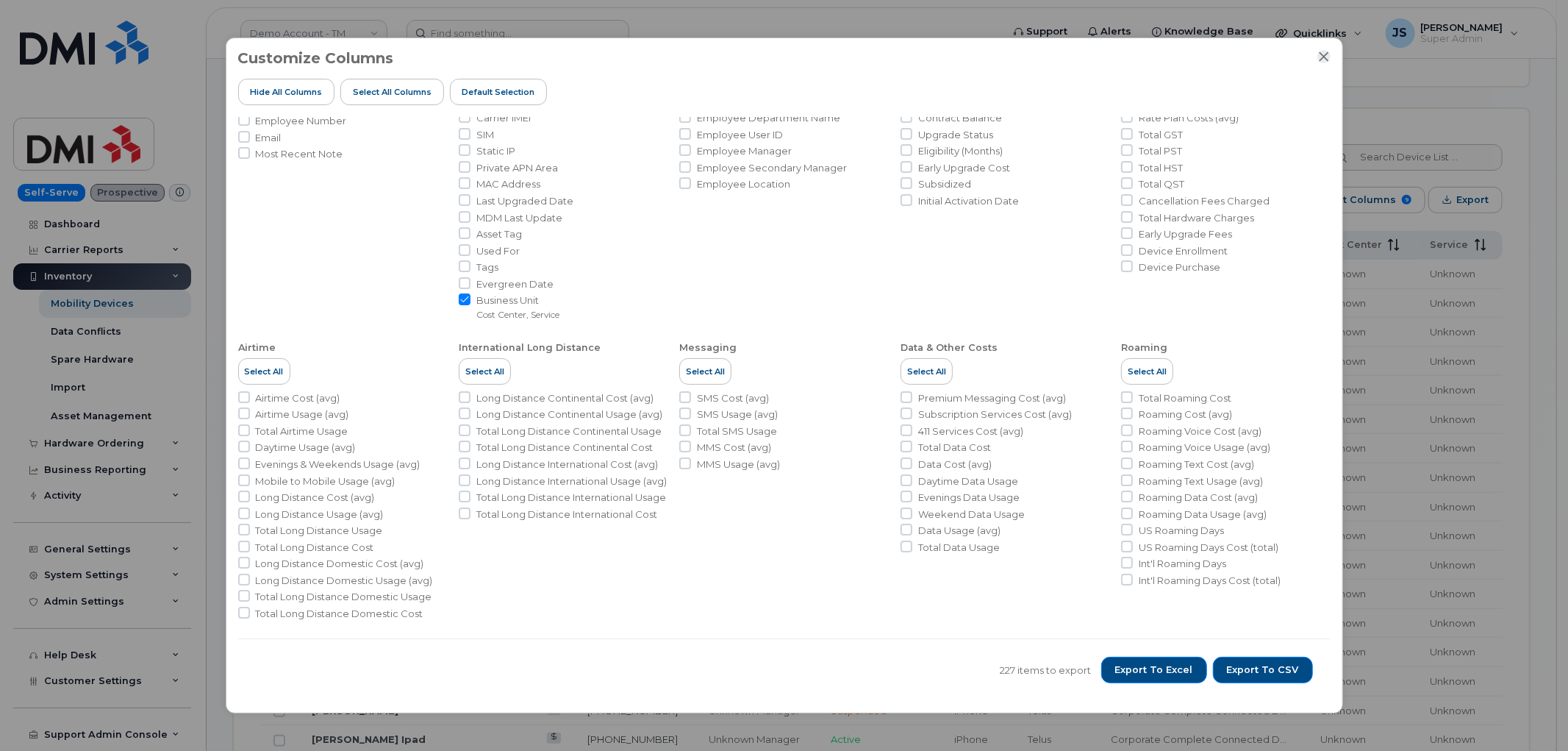
click at [1040, 57] on icon "Close" at bounding box center [1323, 57] width 9 height 9
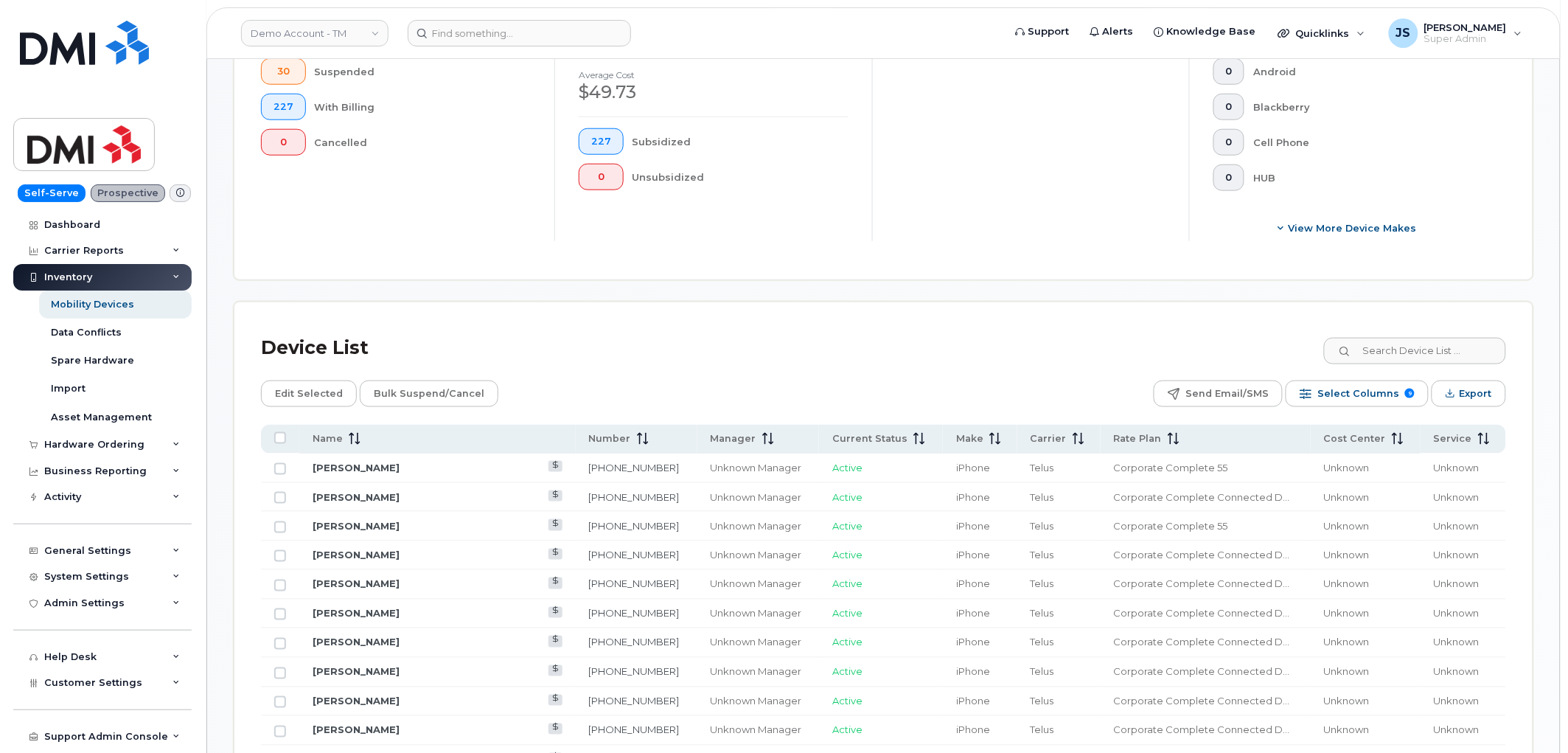
scroll to position [491, 0]
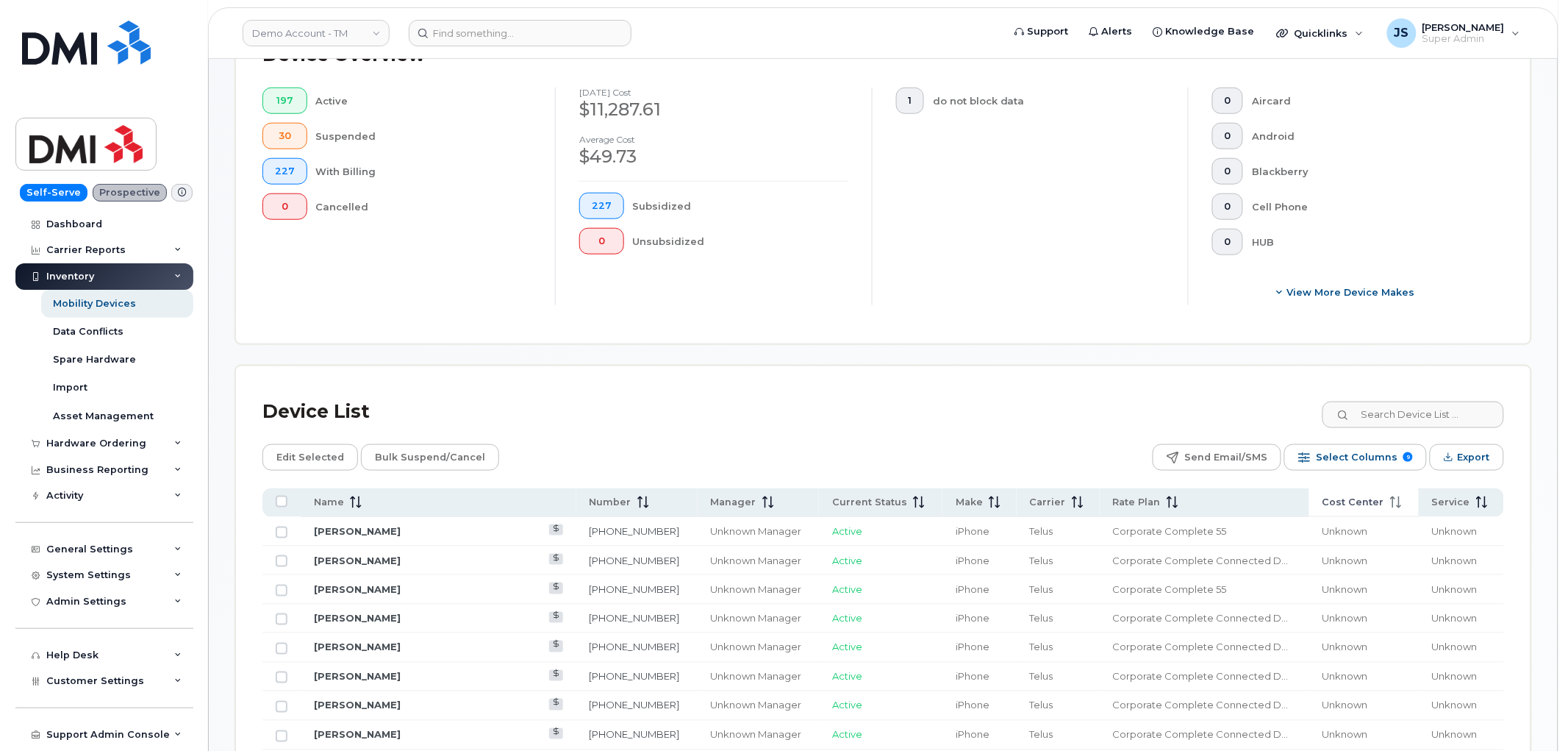
scroll to position [408, 0]
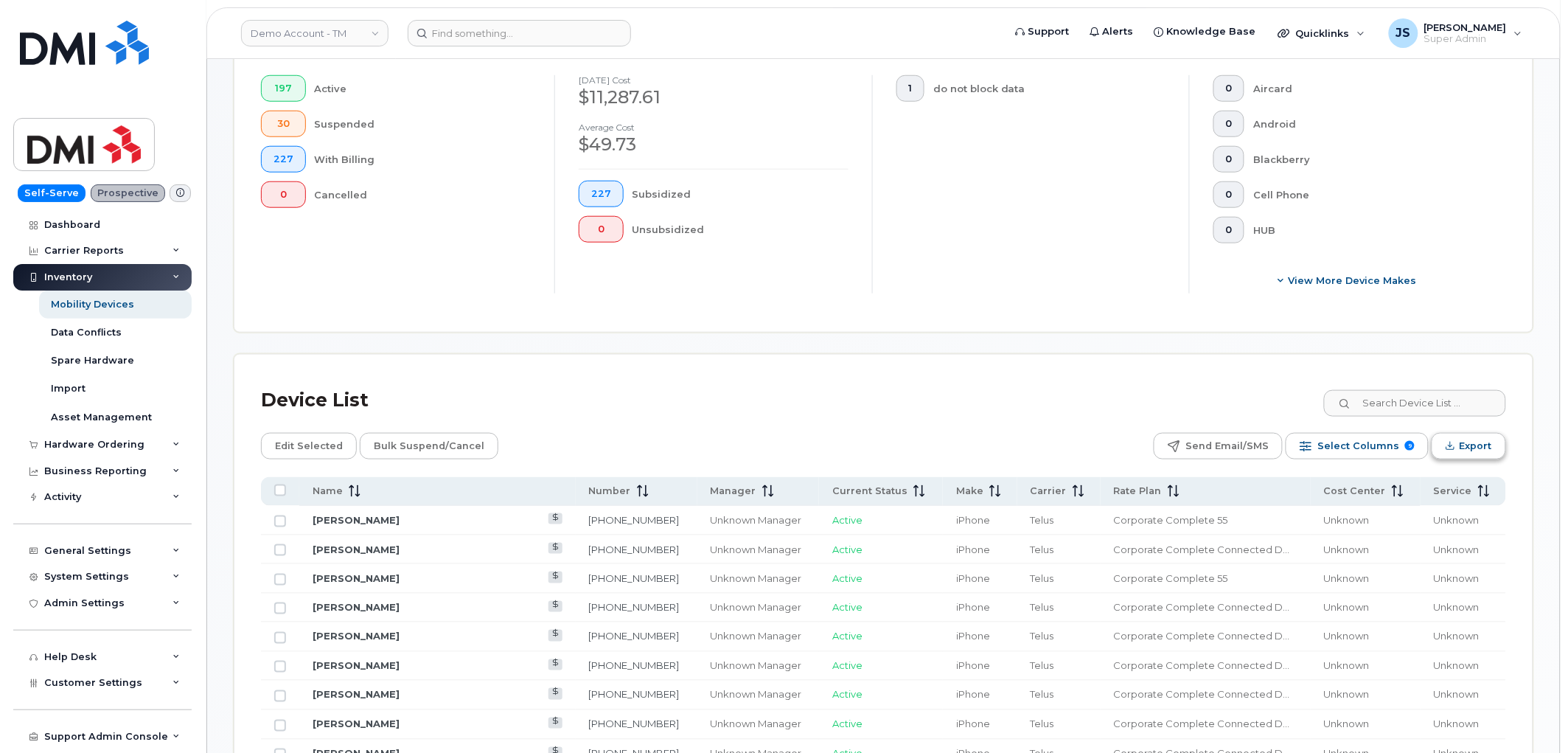
click at [1043, 445] on button "Export" at bounding box center [1469, 446] width 75 height 26
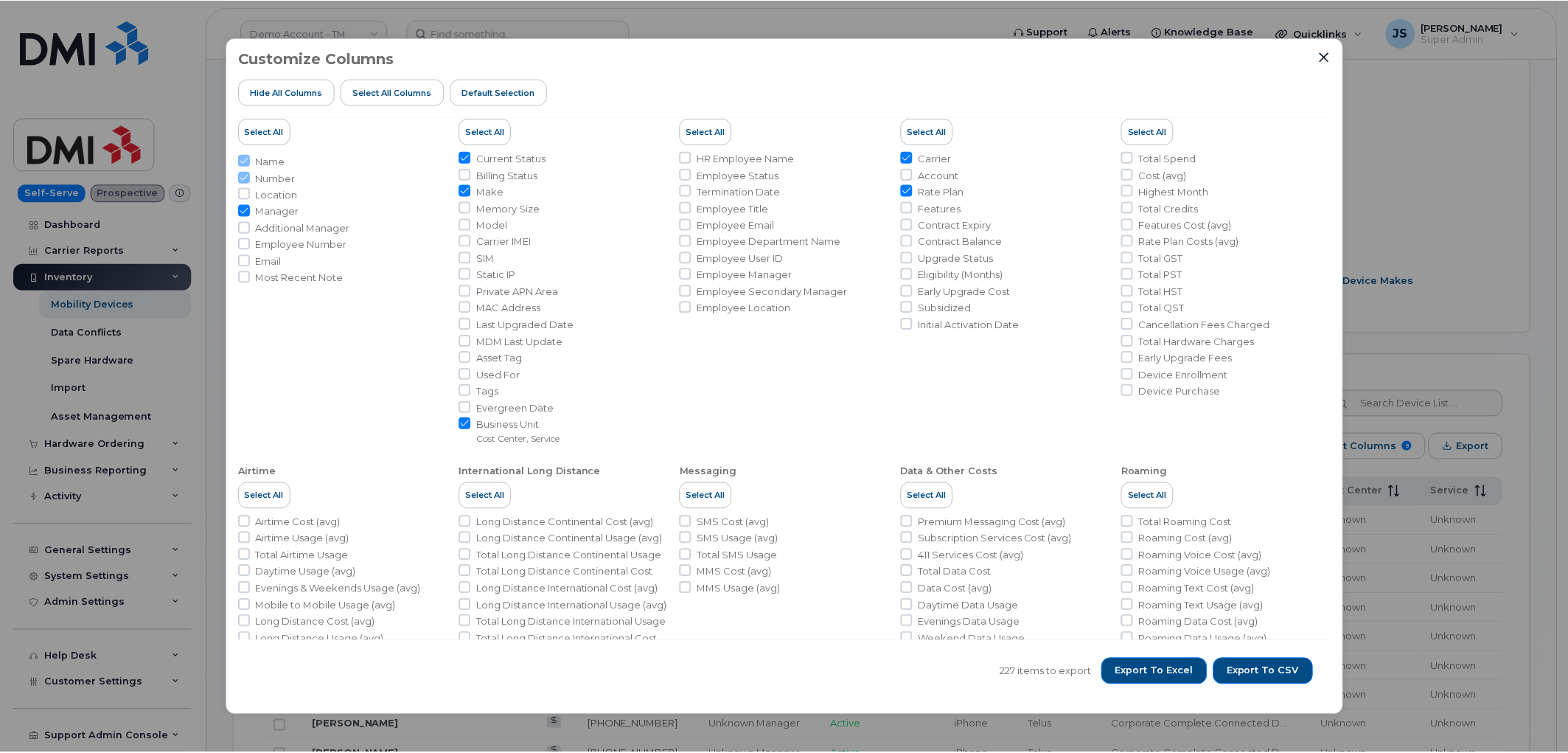
scroll to position [0, 0]
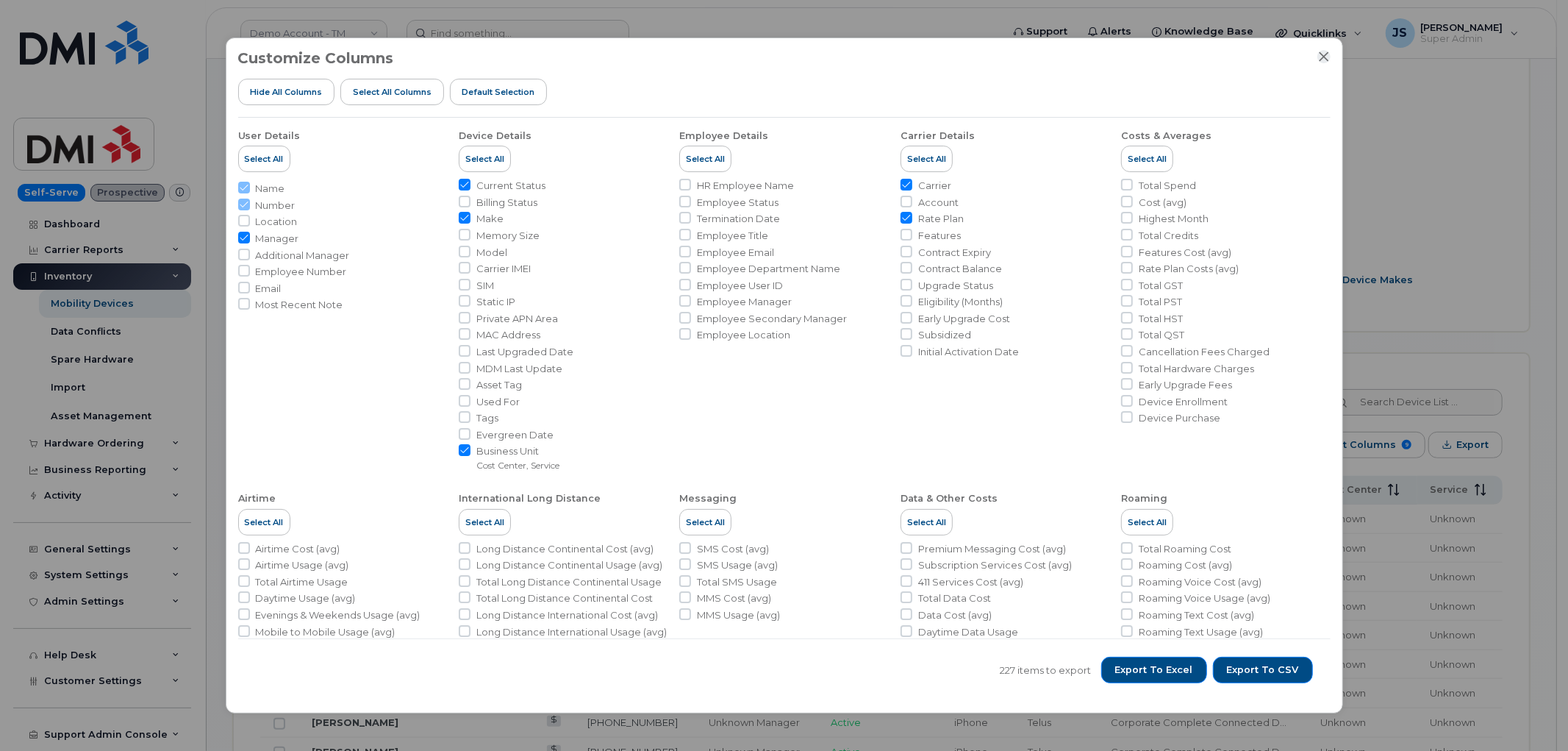
click at [1040, 57] on icon "Close" at bounding box center [1323, 57] width 11 height 11
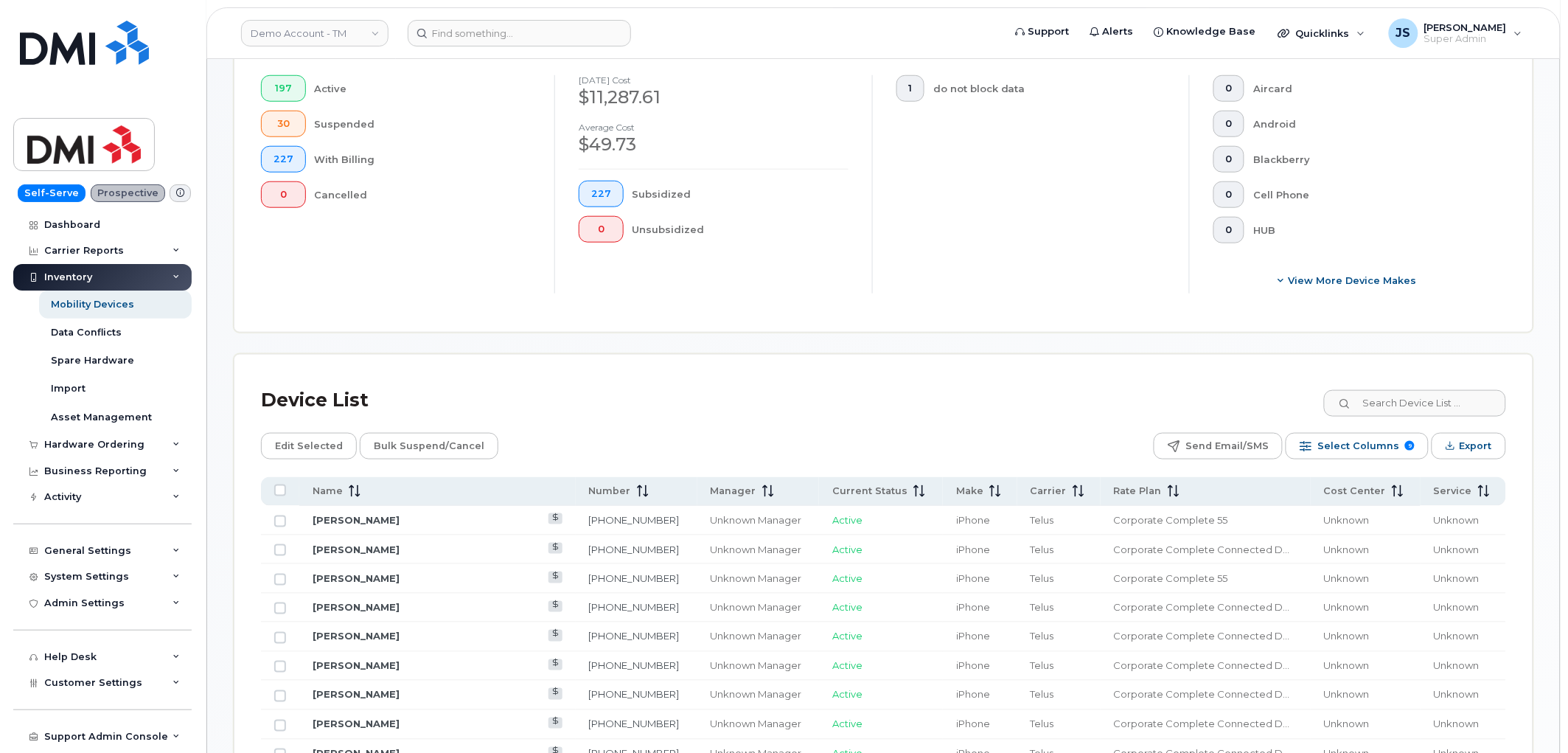
click at [1043, 213] on div "1 do not block data" at bounding box center [1031, 184] width 317 height 218
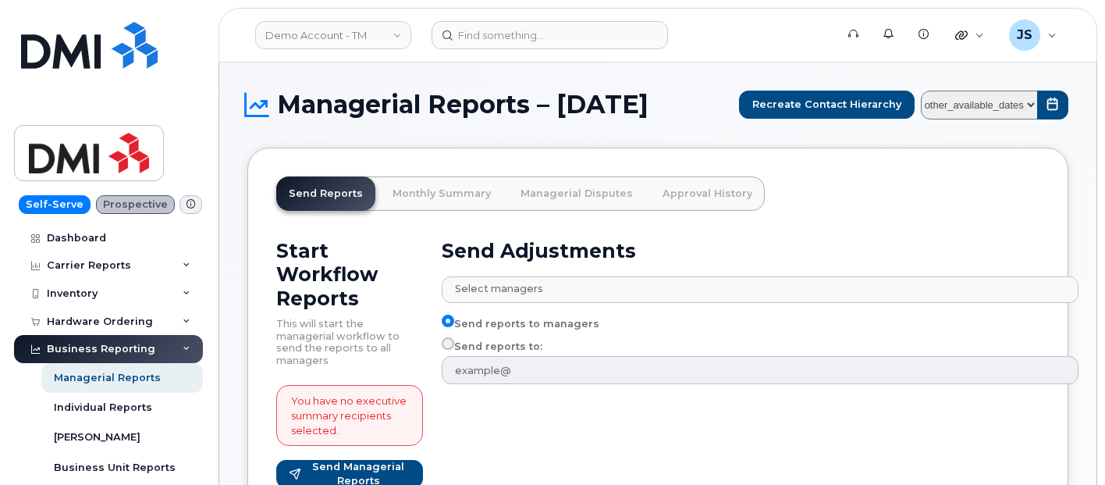
select select "7fd09e70-b353-448f-b080-b42d5589e17d"
select select
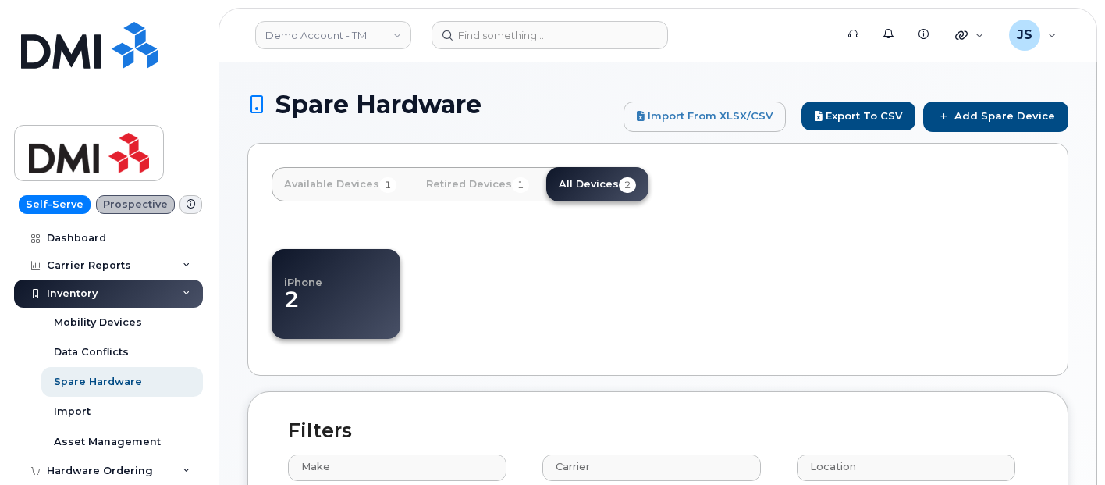
select select
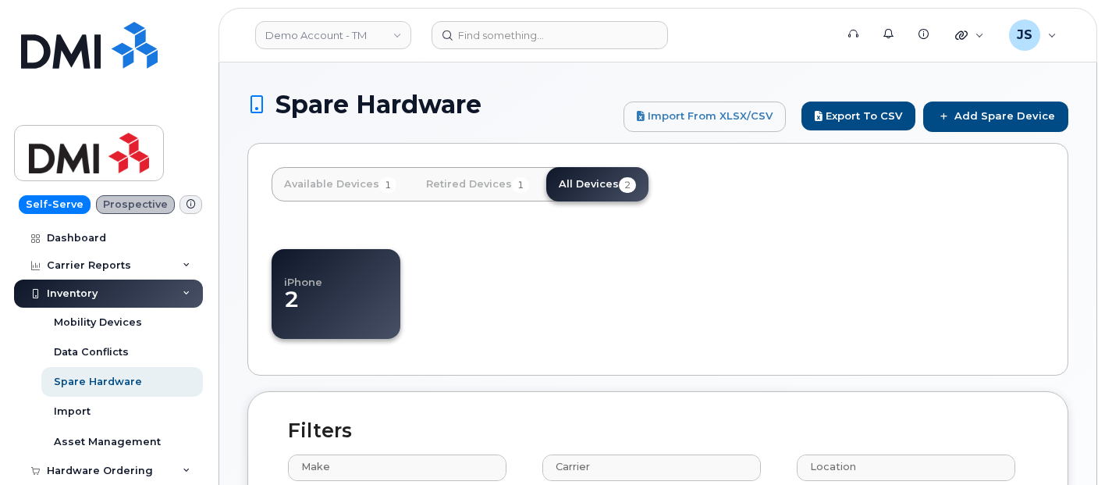
select select
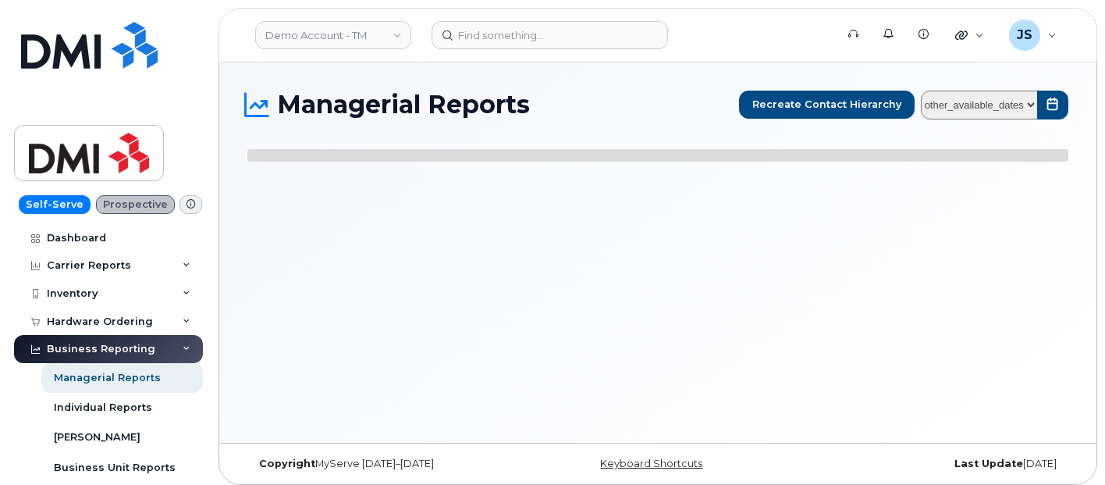
select select
